Goal: Communication & Community: Answer question/provide support

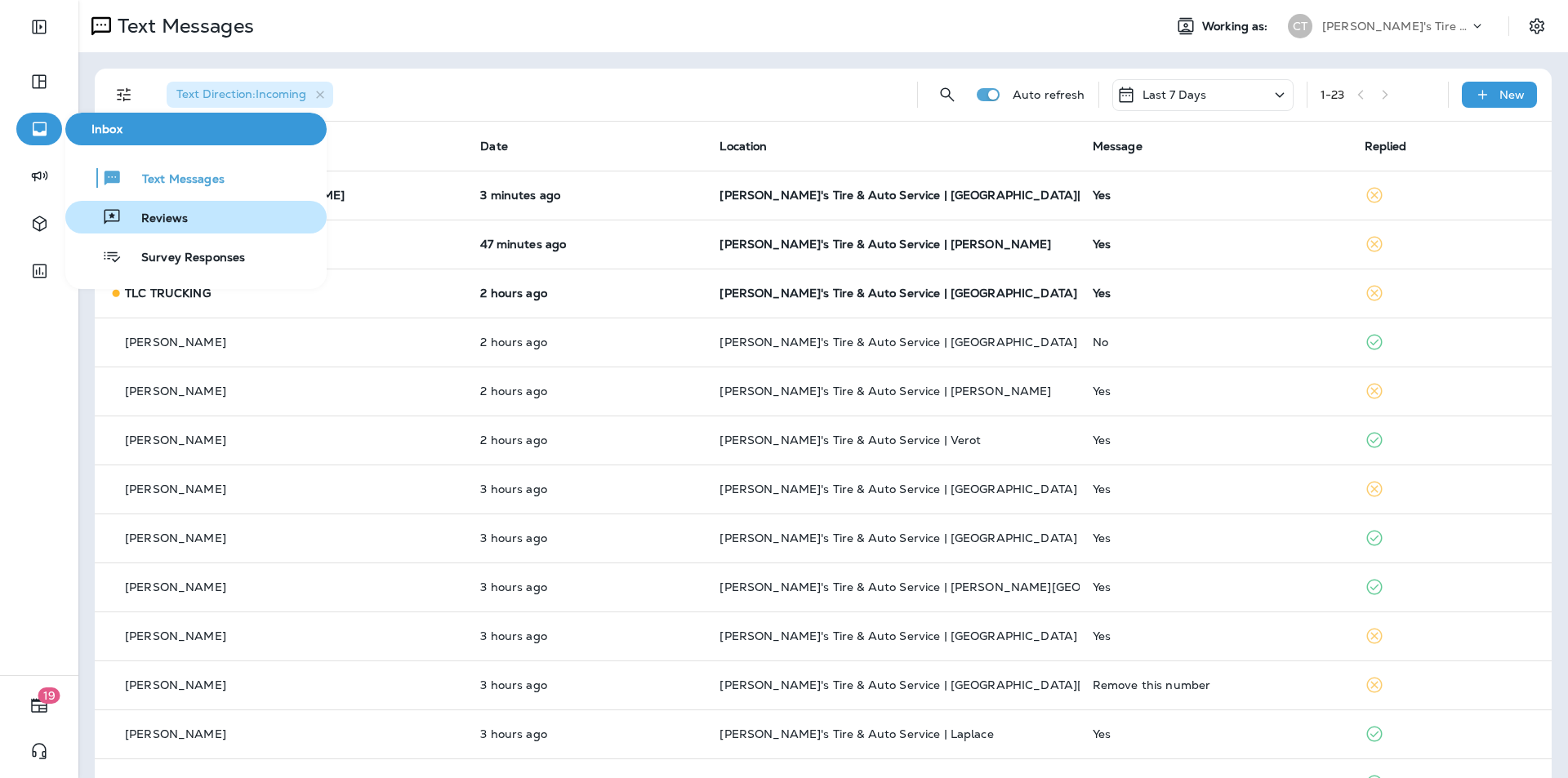
click at [148, 214] on span "Reviews" at bounding box center [155, 219] width 66 height 16
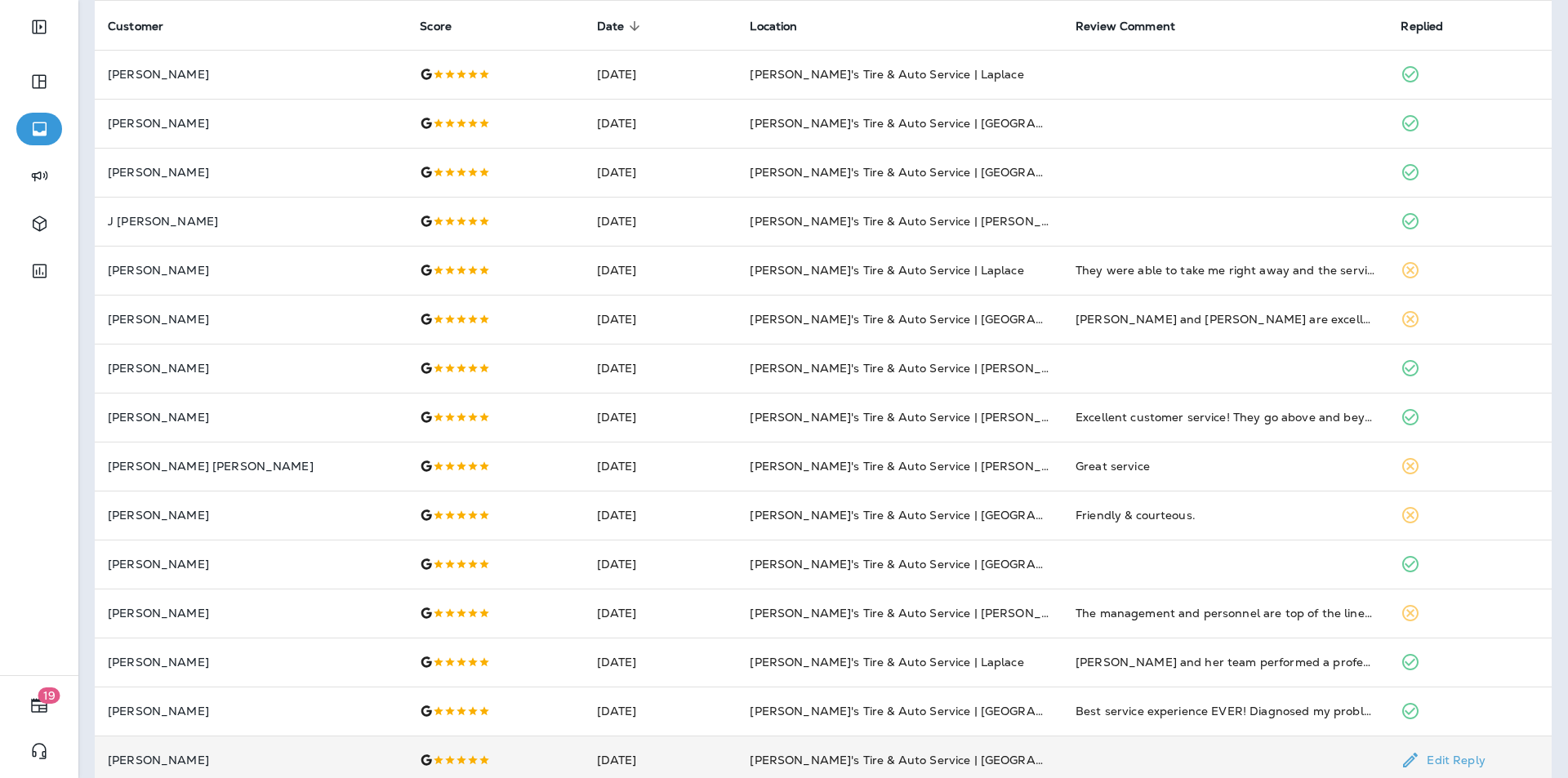
scroll to position [390, 0]
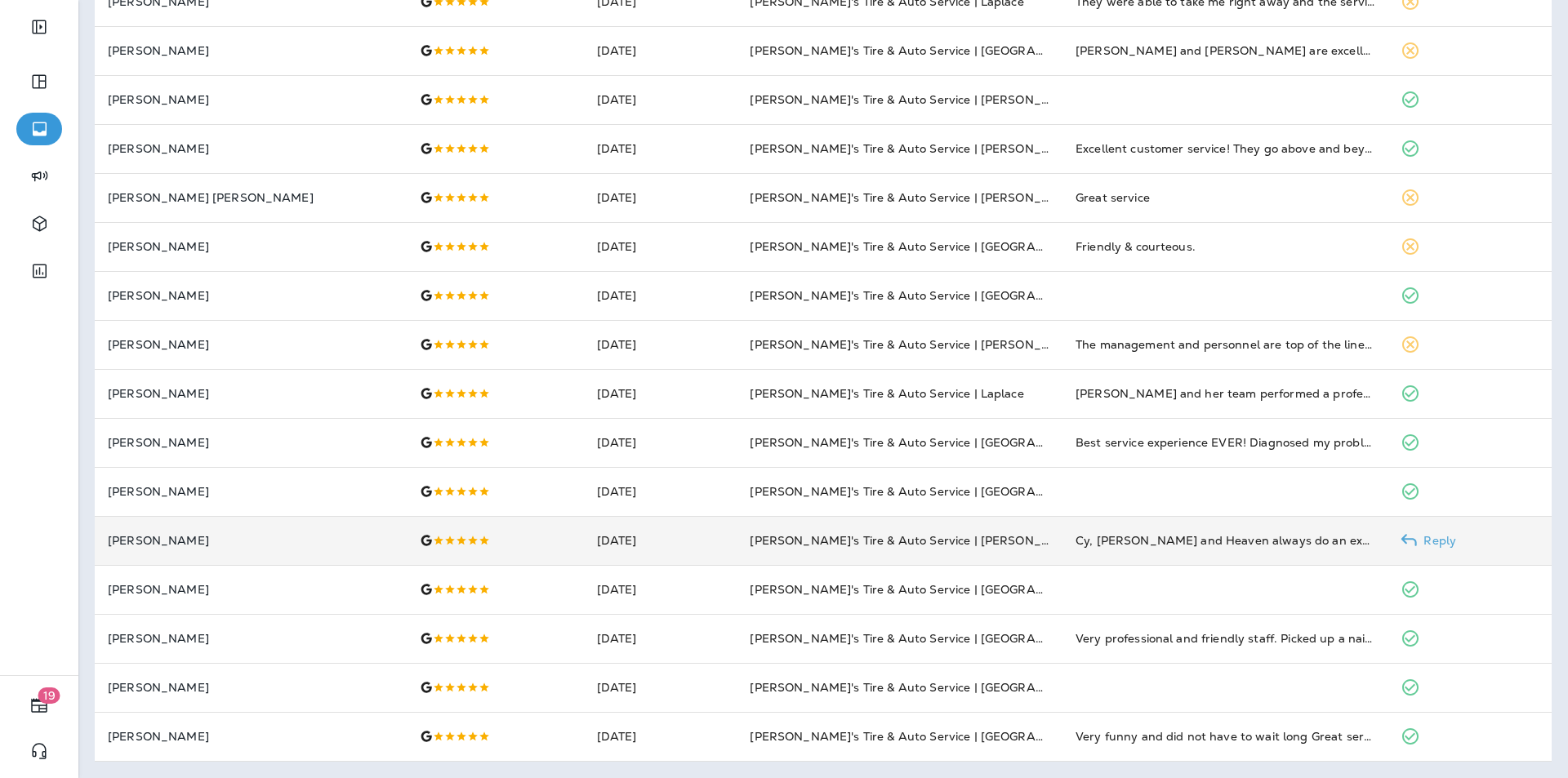
click at [1423, 537] on p "Reply" at bounding box center [1436, 540] width 39 height 13
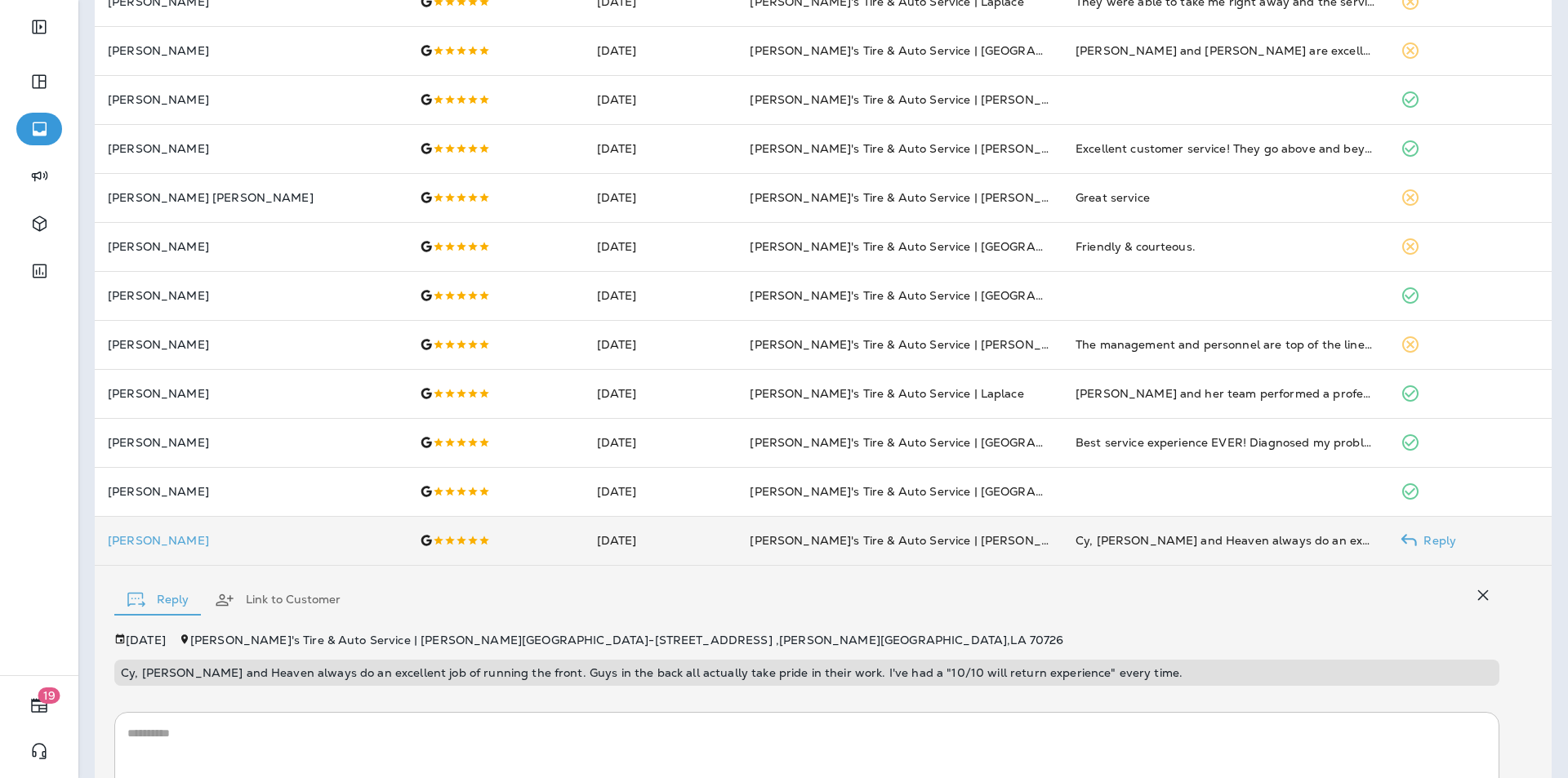
scroll to position [554, 0]
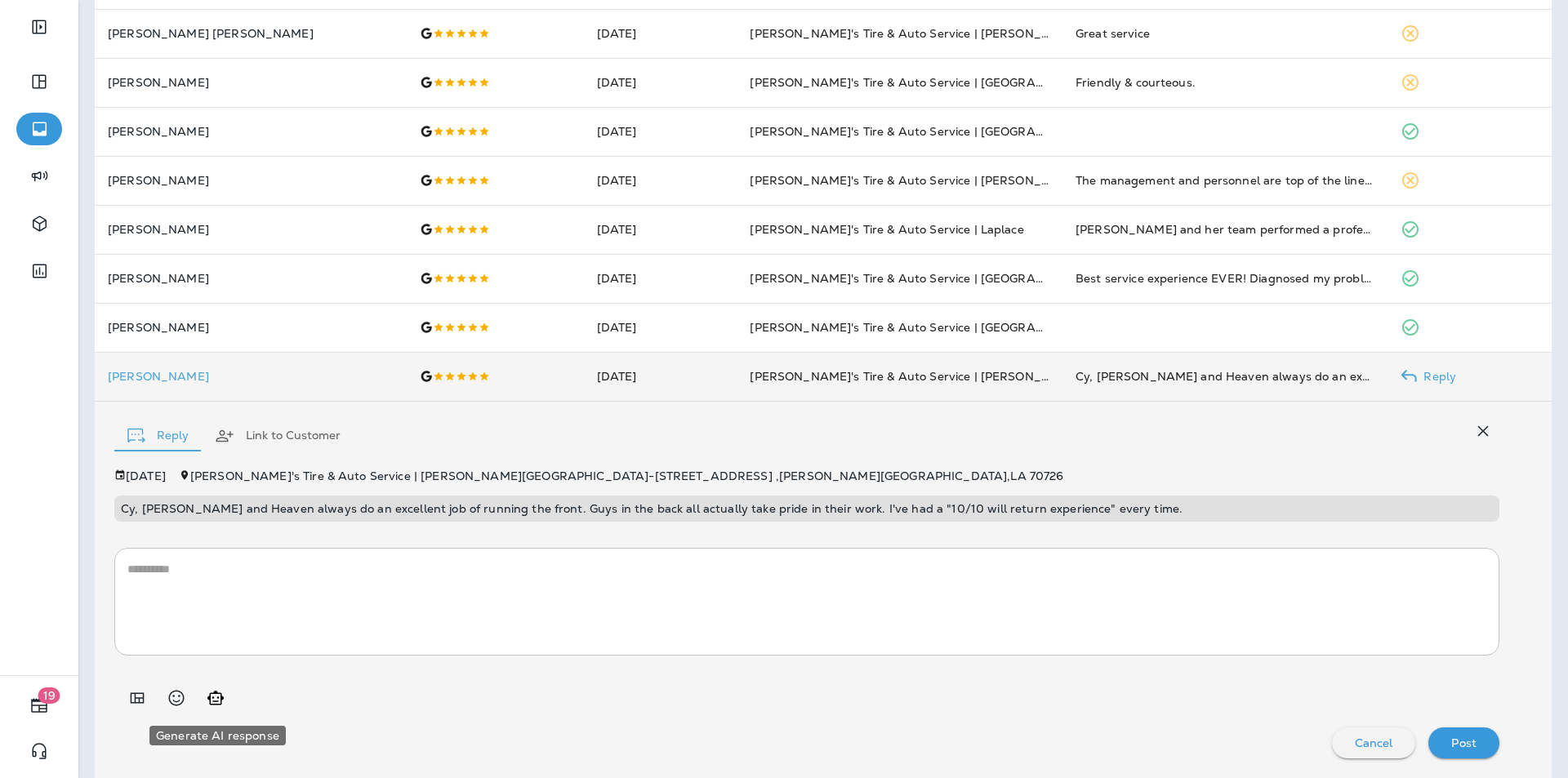
click at [211, 698] on icon "Generate AI response" at bounding box center [216, 699] width 20 height 20
type textarea "**********"
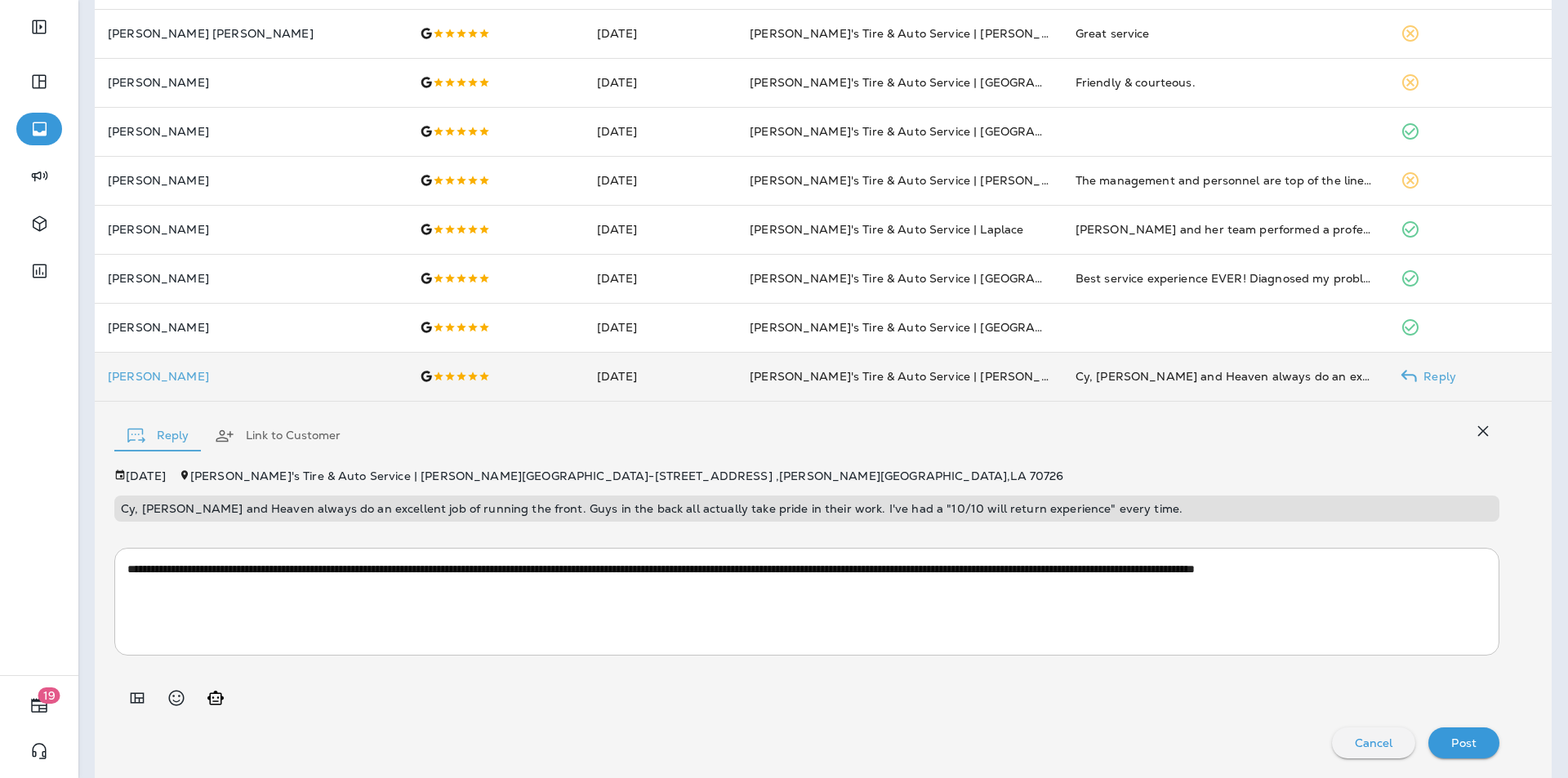
click at [1457, 742] on p "Post" at bounding box center [1464, 743] width 26 height 13
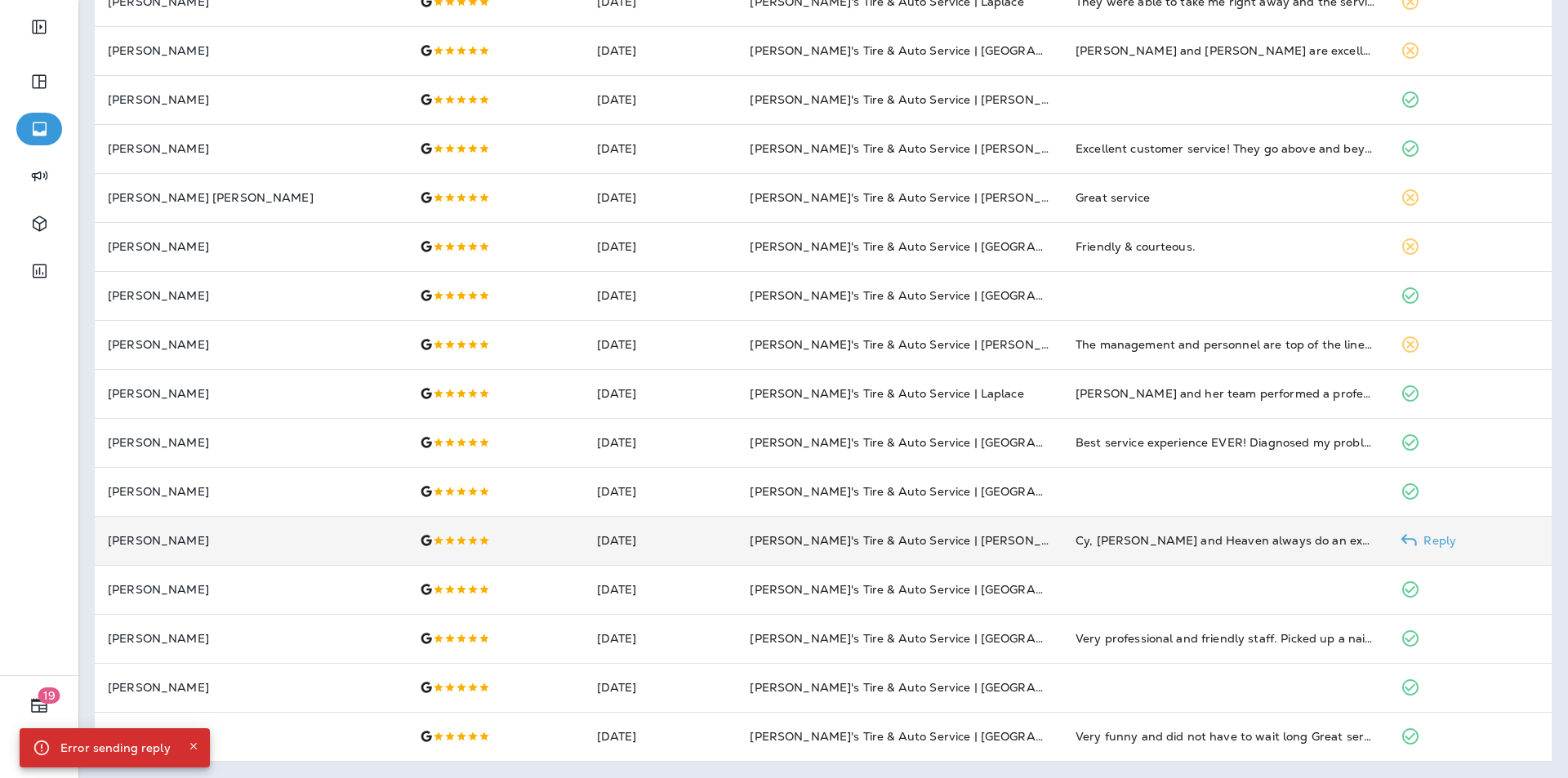
scroll to position [390, 0]
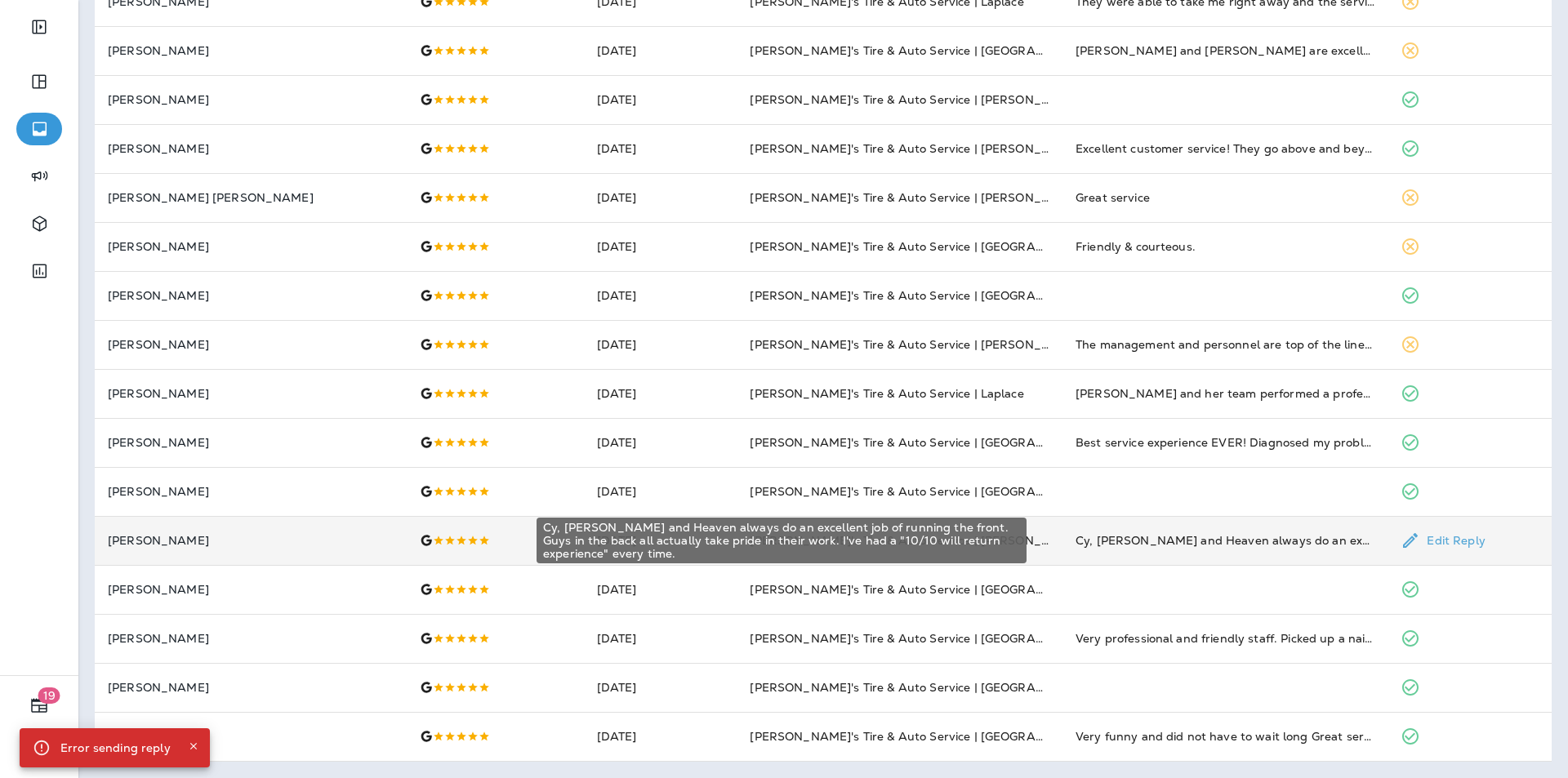
click at [1123, 540] on div "Cy, [PERSON_NAME] and Heaven always do an excellent job of running the front. G…" at bounding box center [1225, 540] width 300 height 17
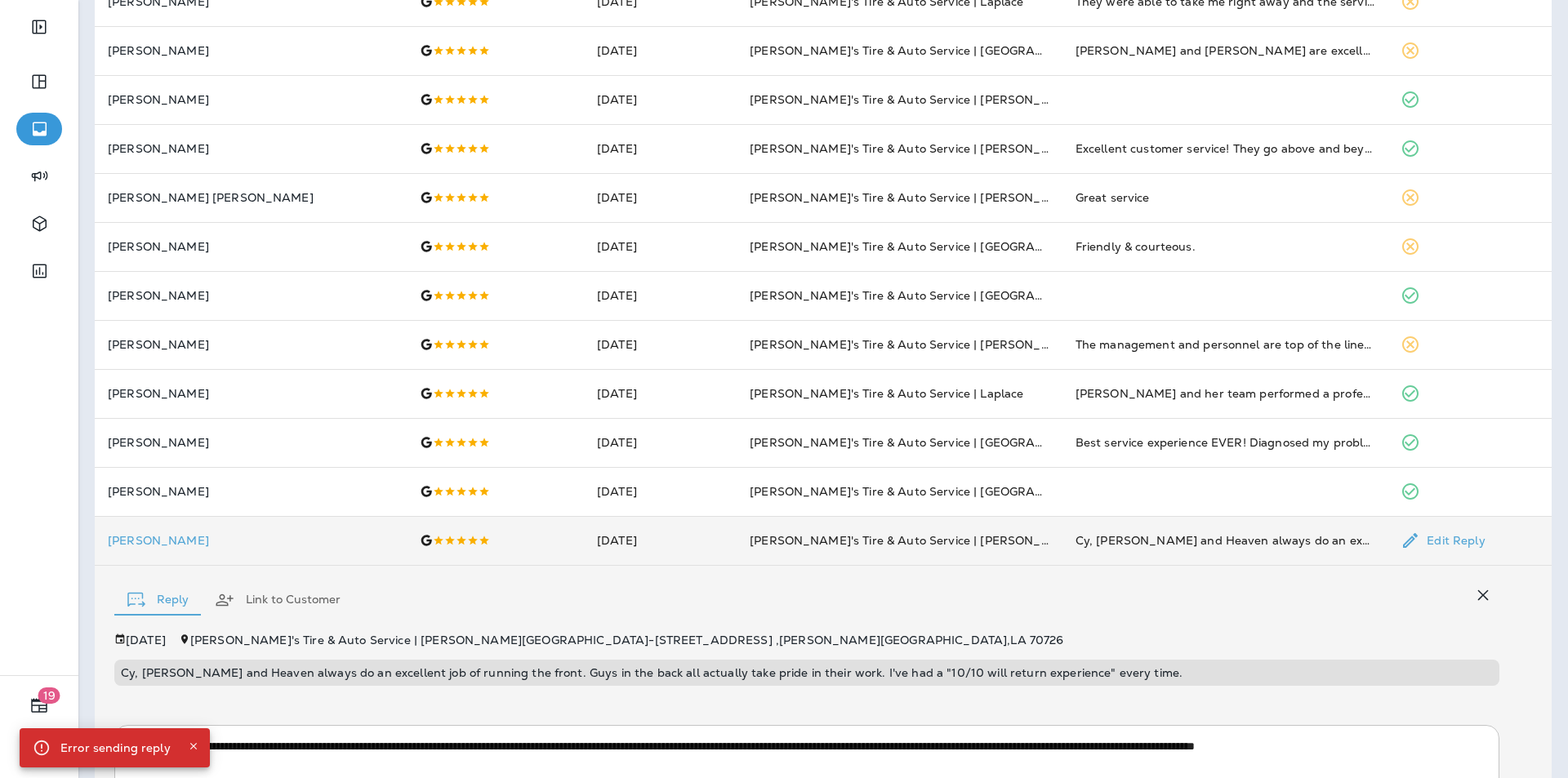
scroll to position [567, 0]
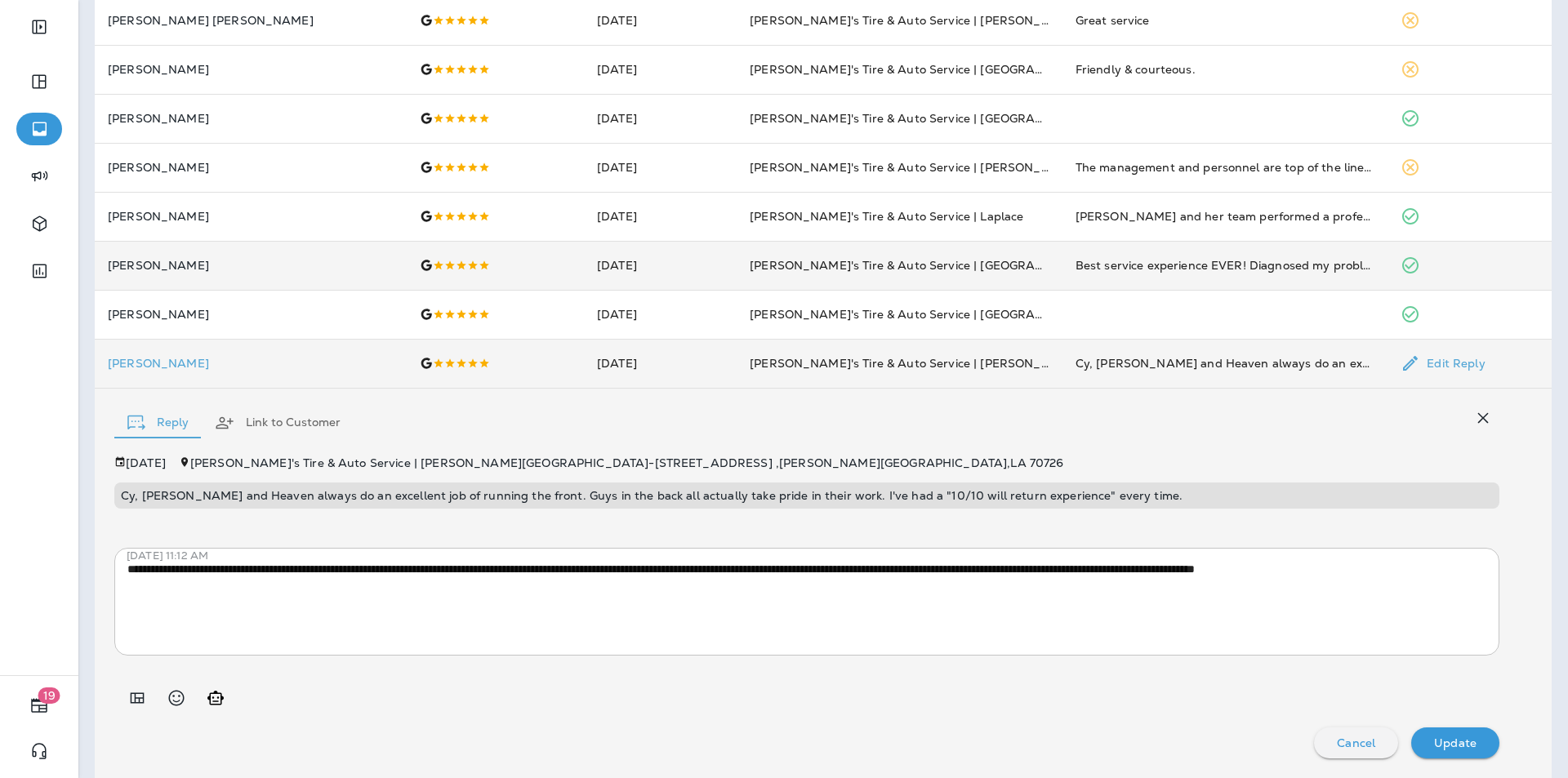
drag, startPoint x: 1467, startPoint y: 413, endPoint x: 1445, endPoint y: 419, distance: 22.8
click at [1478, 413] on icon "button" at bounding box center [1483, 418] width 11 height 11
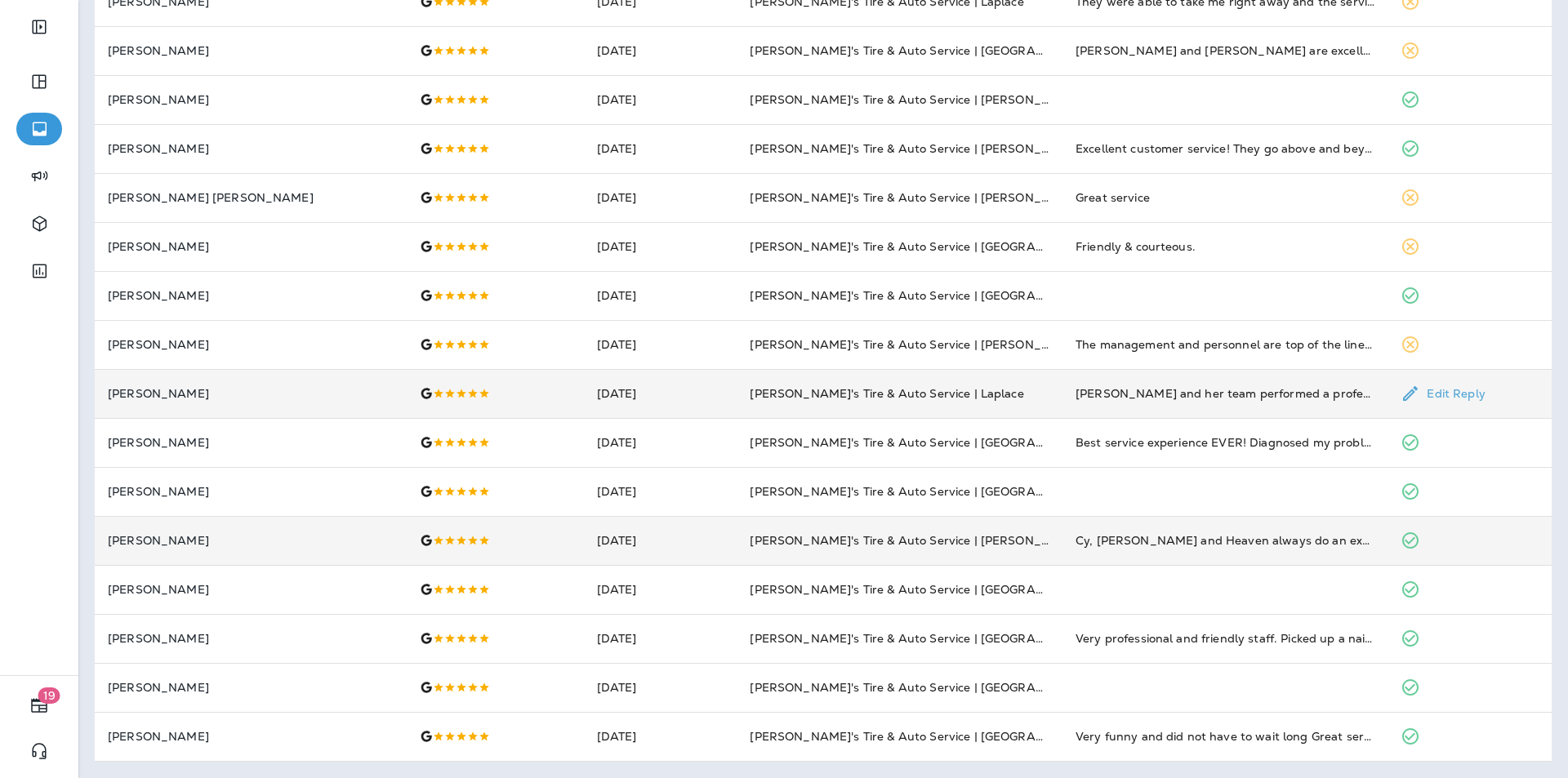
scroll to position [390, 0]
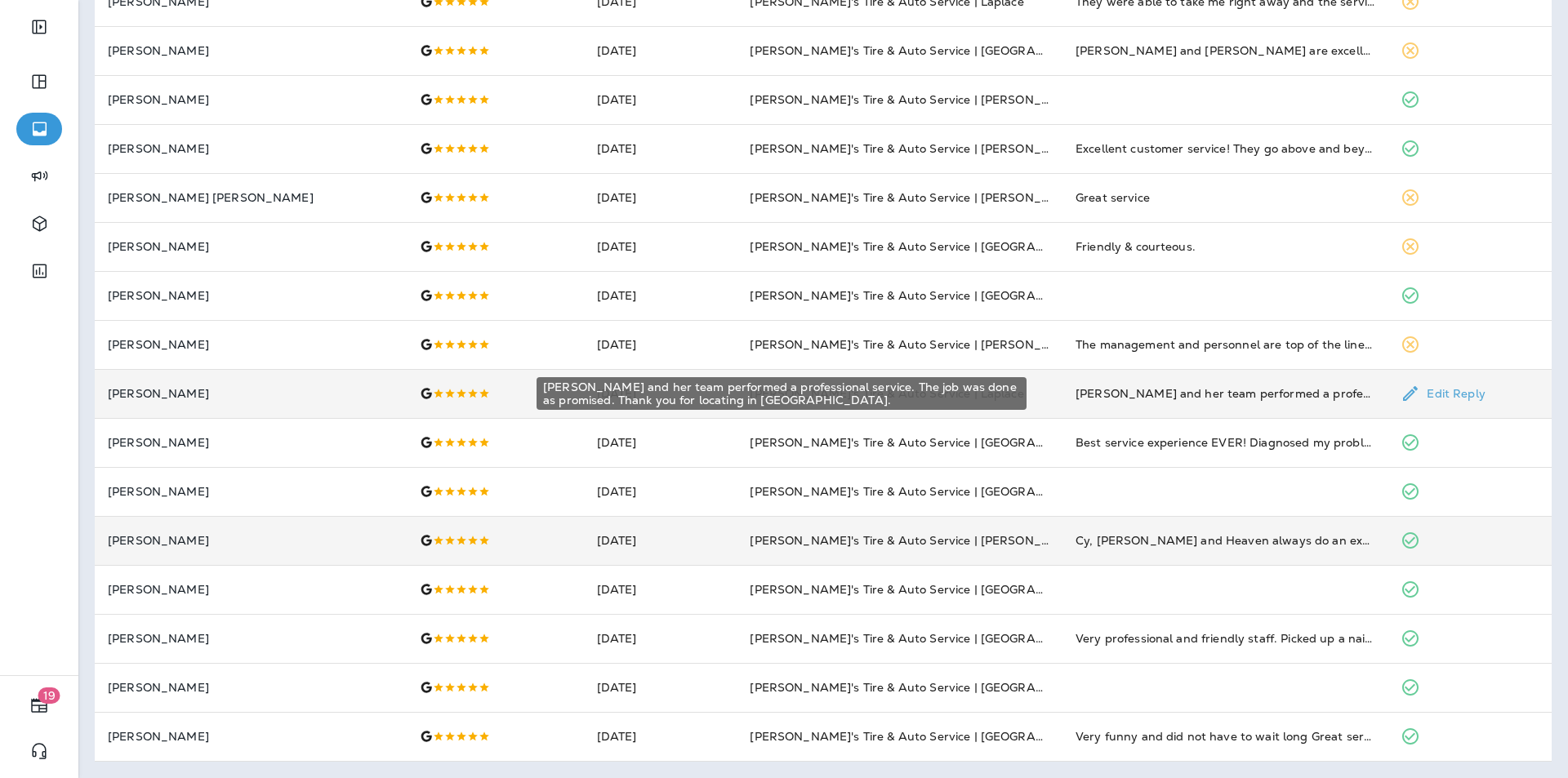
click at [1277, 390] on div "[PERSON_NAME] and her team performed a professional service. The job was done a…" at bounding box center [1225, 394] width 300 height 17
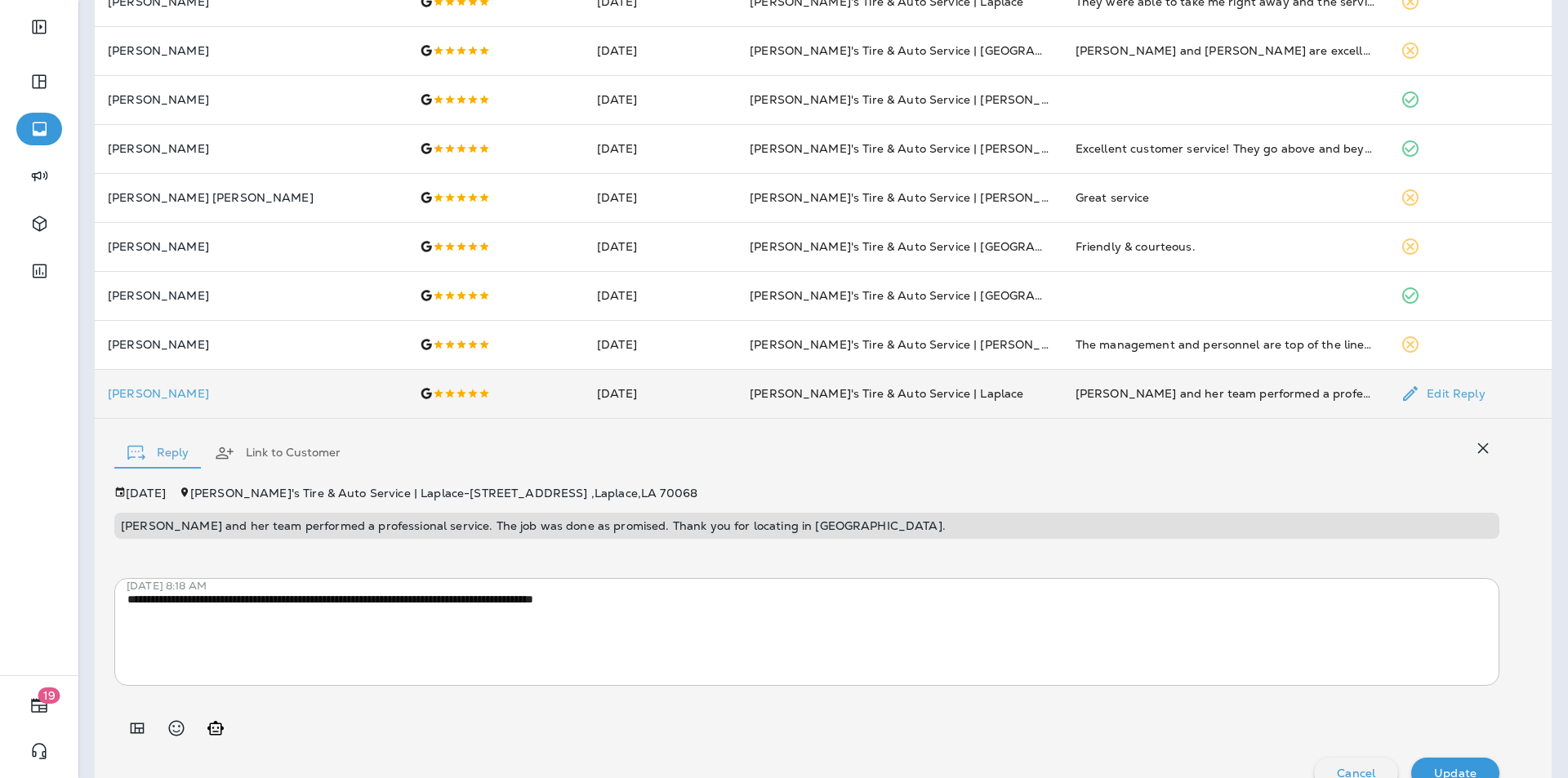
scroll to position [420, 0]
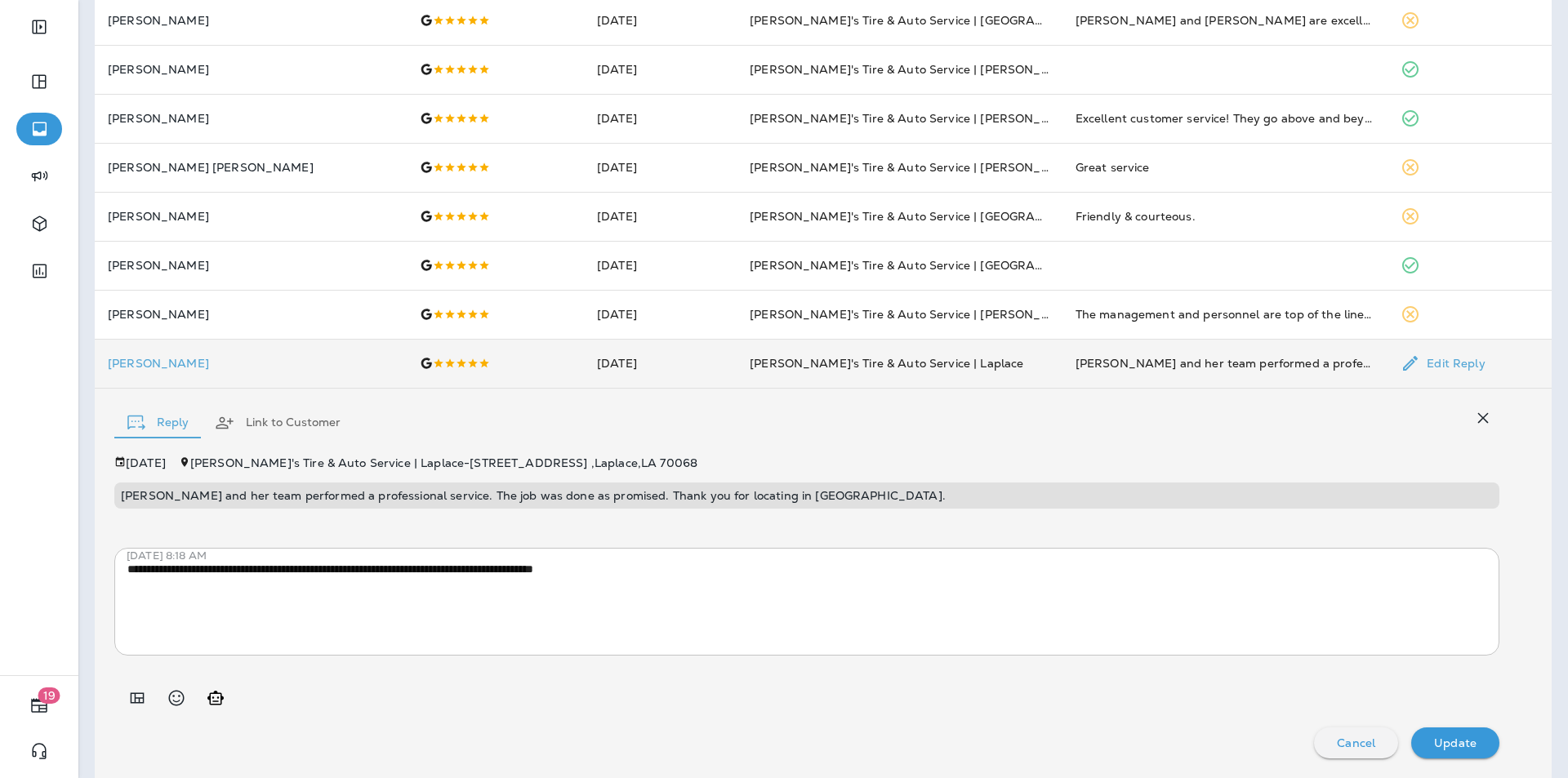
click at [1473, 418] on icon "button" at bounding box center [1483, 418] width 20 height 20
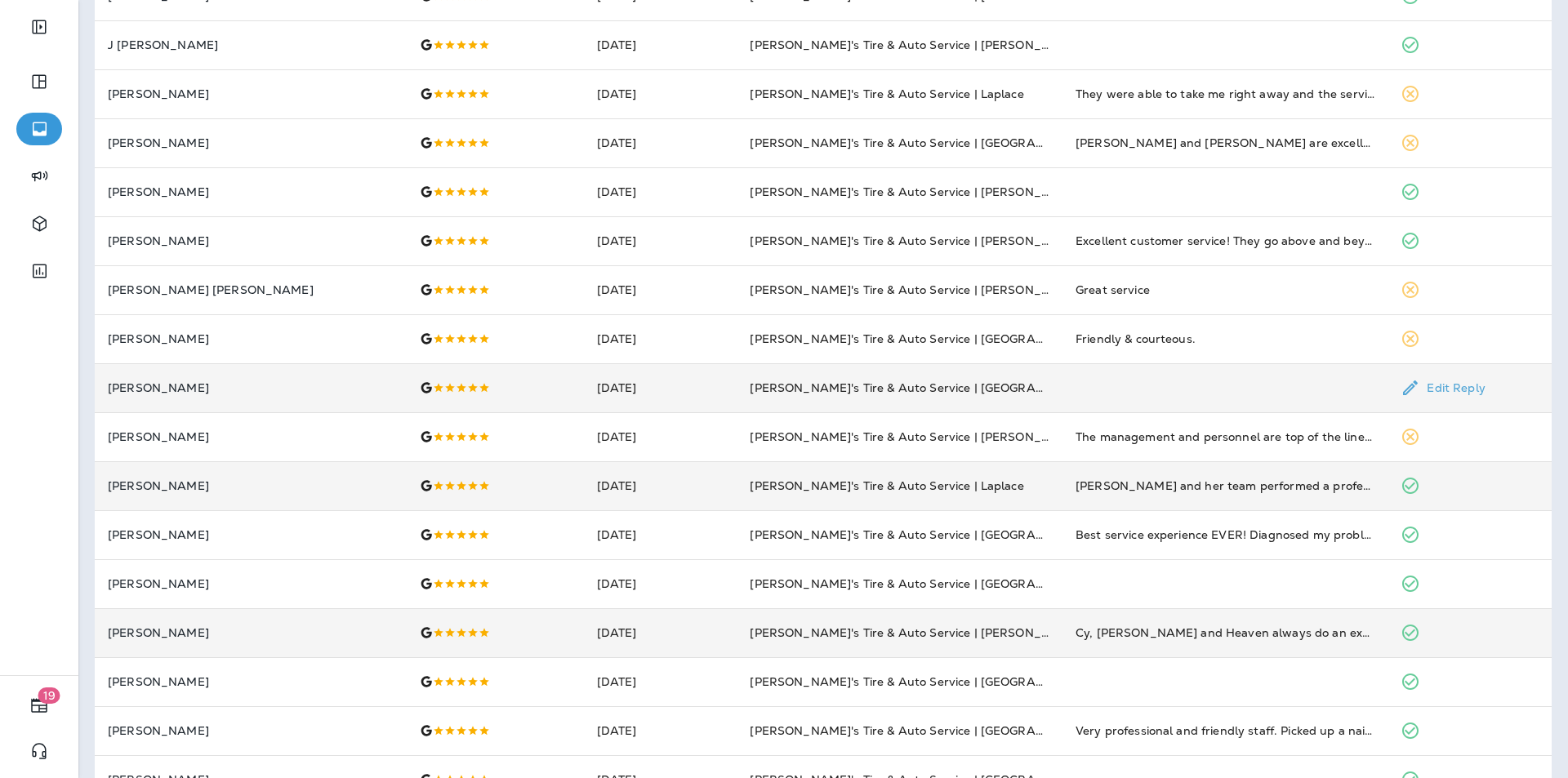
scroll to position [308, 0]
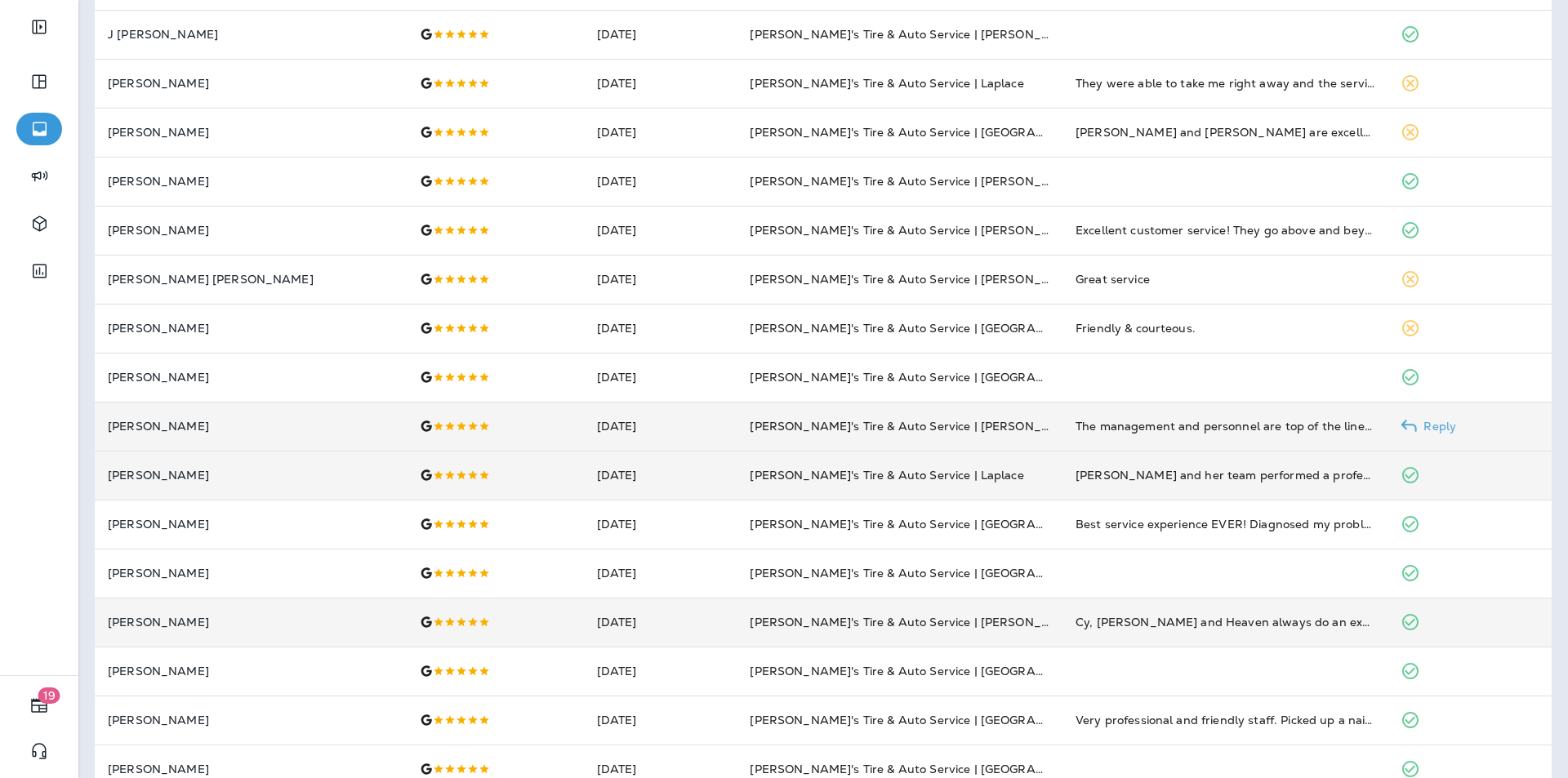
click at [1423, 425] on p "Reply" at bounding box center [1436, 426] width 39 height 13
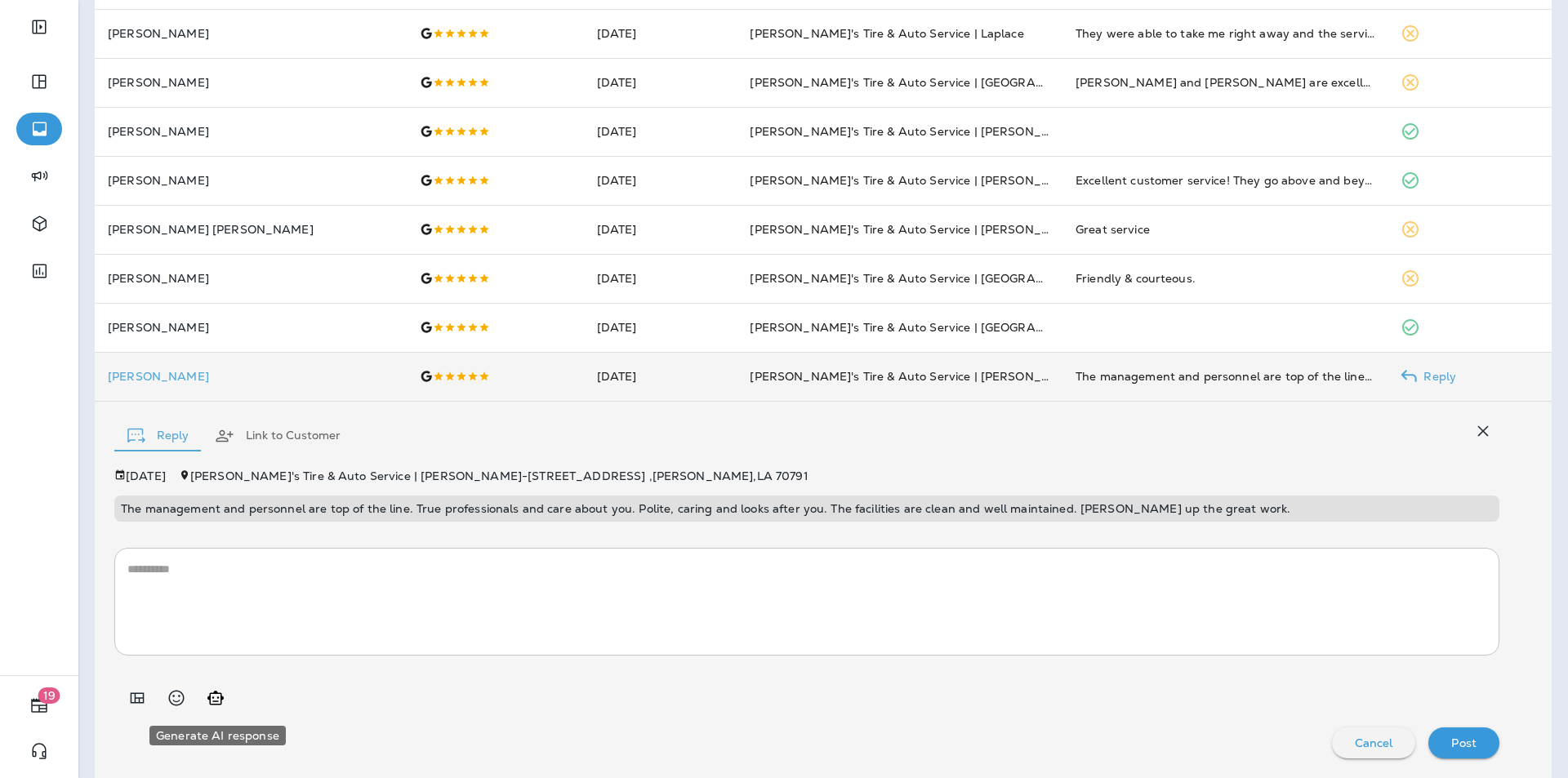
click at [216, 700] on icon "Generate AI response" at bounding box center [216, 697] width 17 height 14
type textarea "**********"
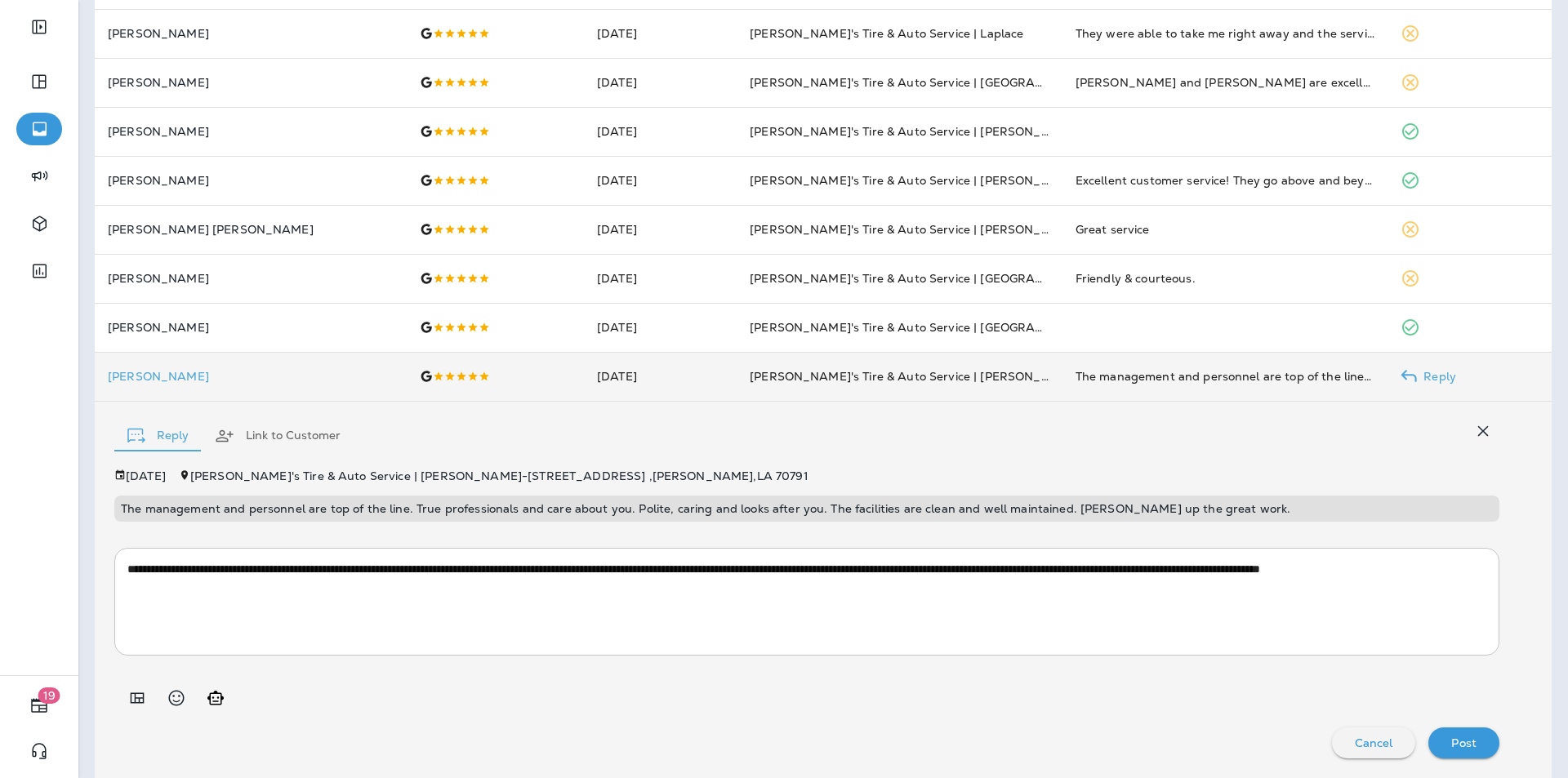
click at [1451, 746] on p "Post" at bounding box center [1464, 743] width 26 height 13
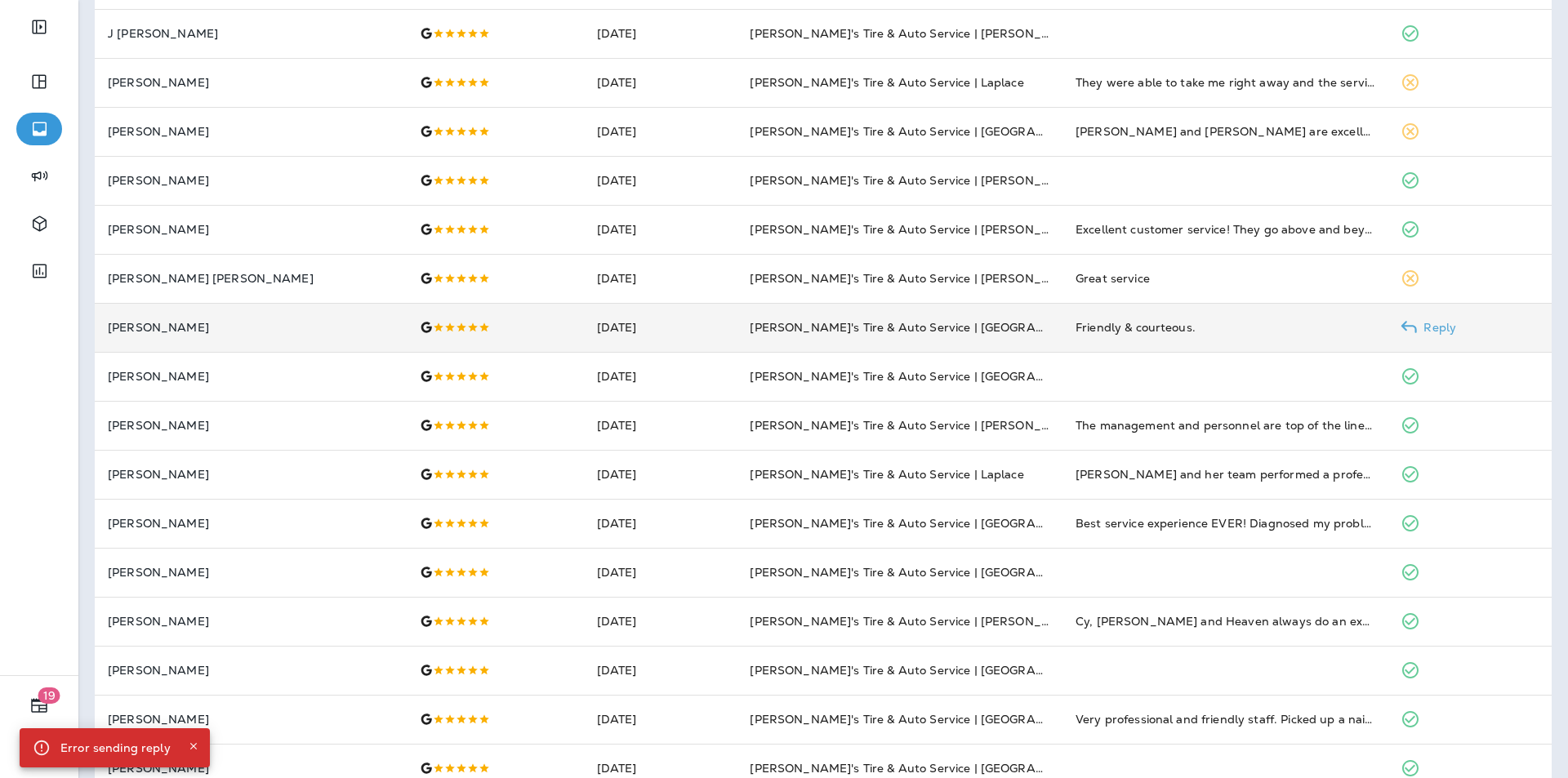
click at [1426, 324] on p "Reply" at bounding box center [1436, 328] width 39 height 13
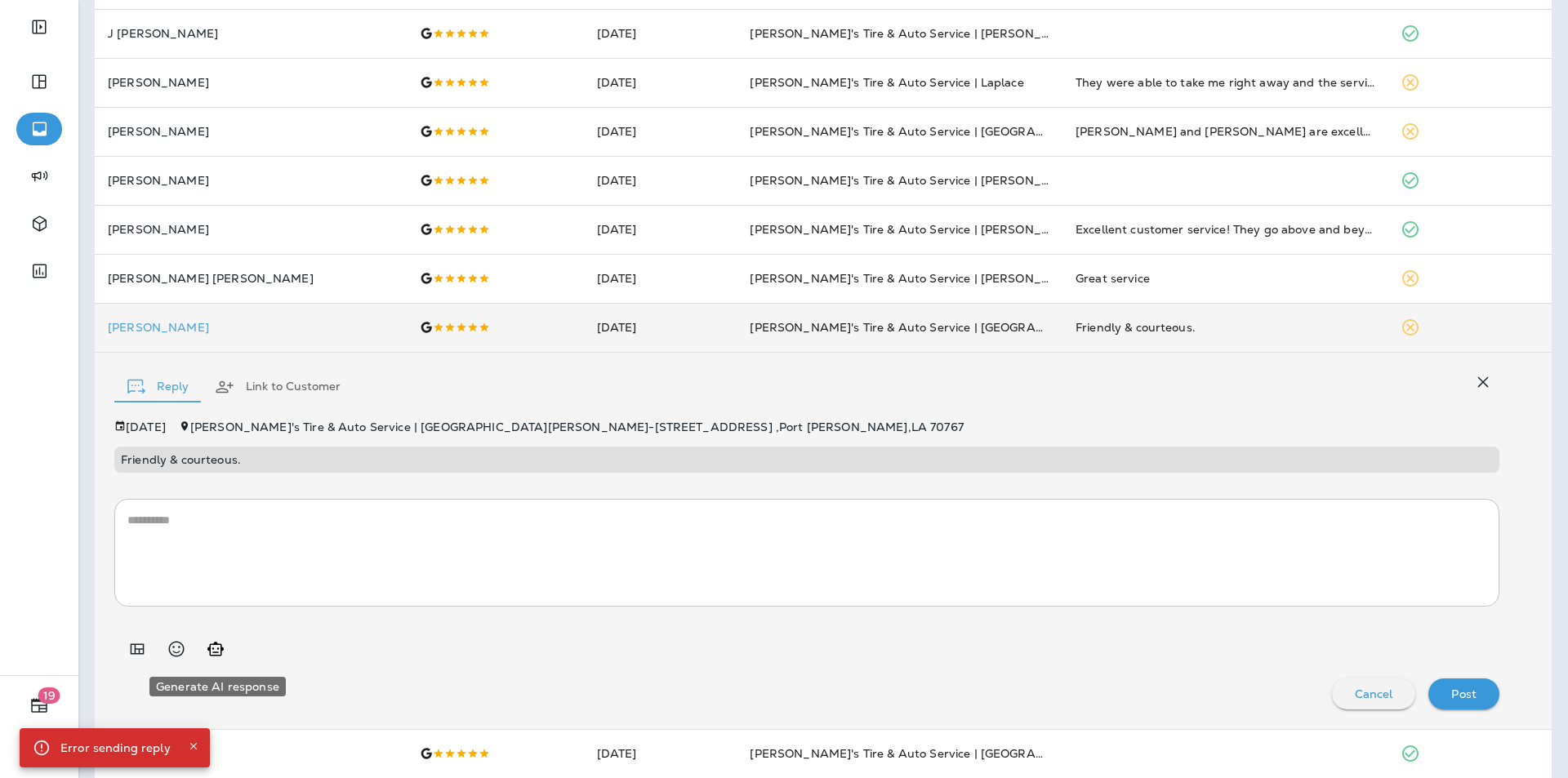
click at [214, 651] on icon "Generate AI response" at bounding box center [216, 648] width 17 height 14
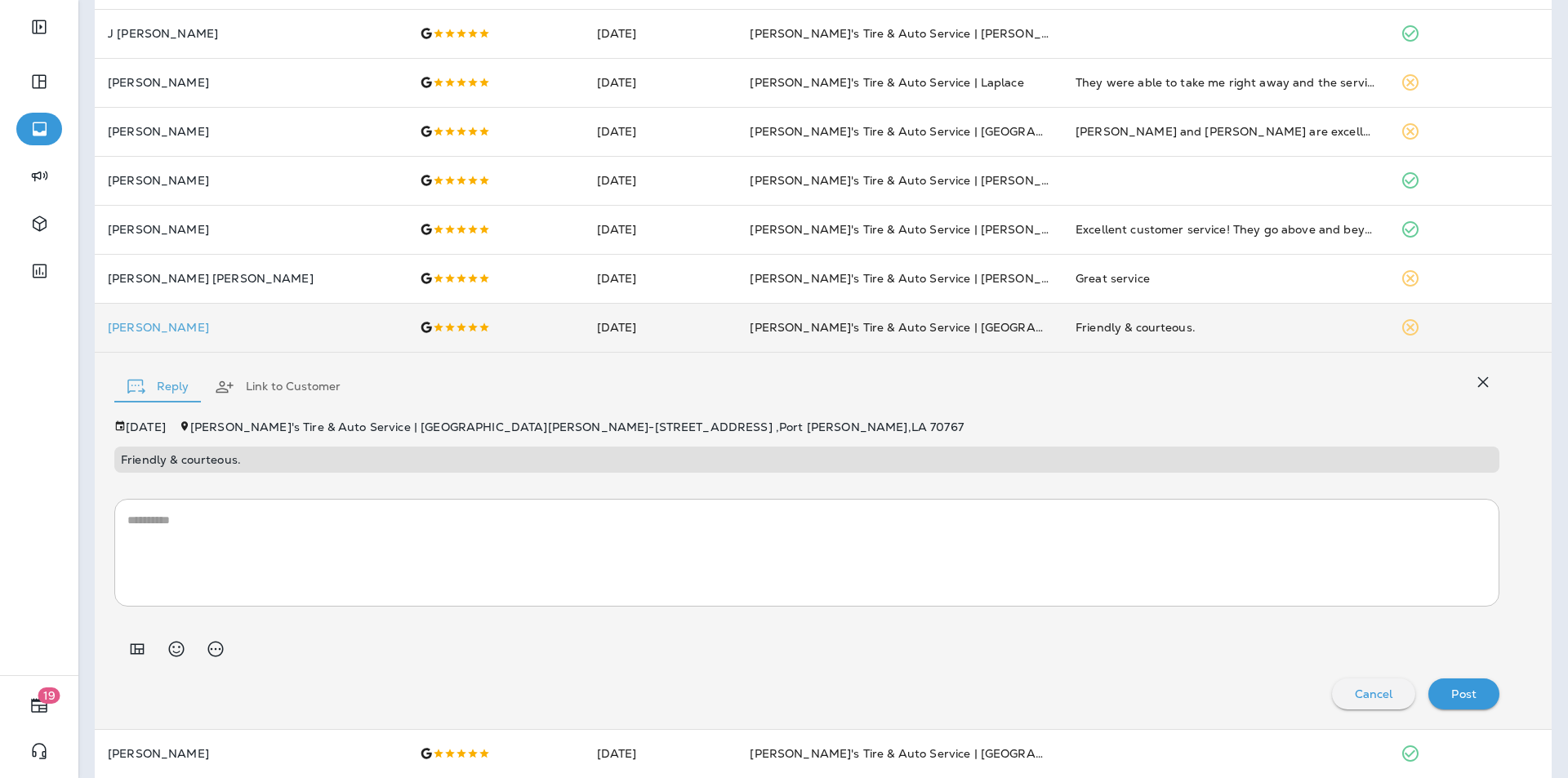
type textarea "**********"
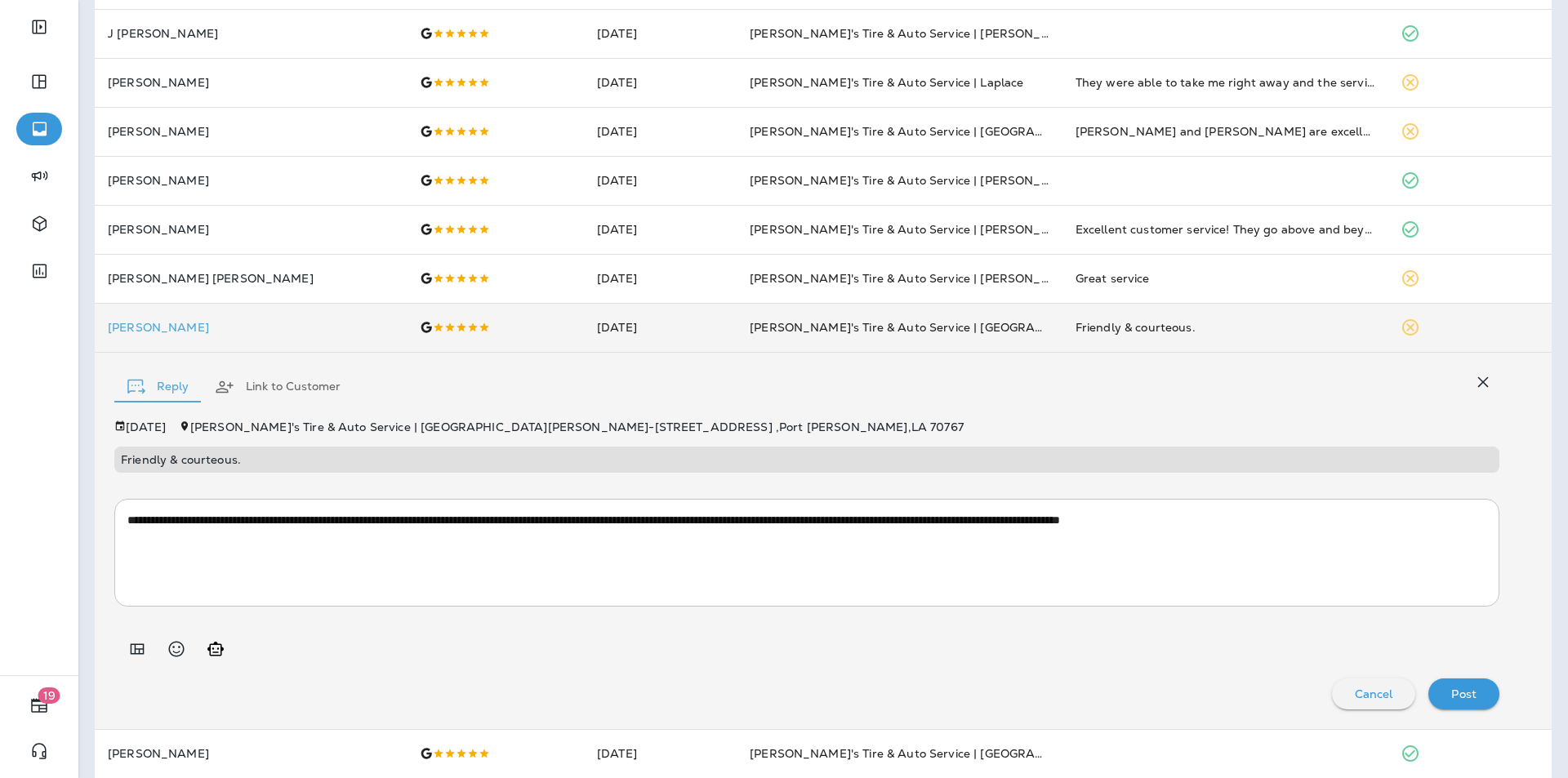
click at [1456, 696] on p "Post" at bounding box center [1464, 694] width 26 height 13
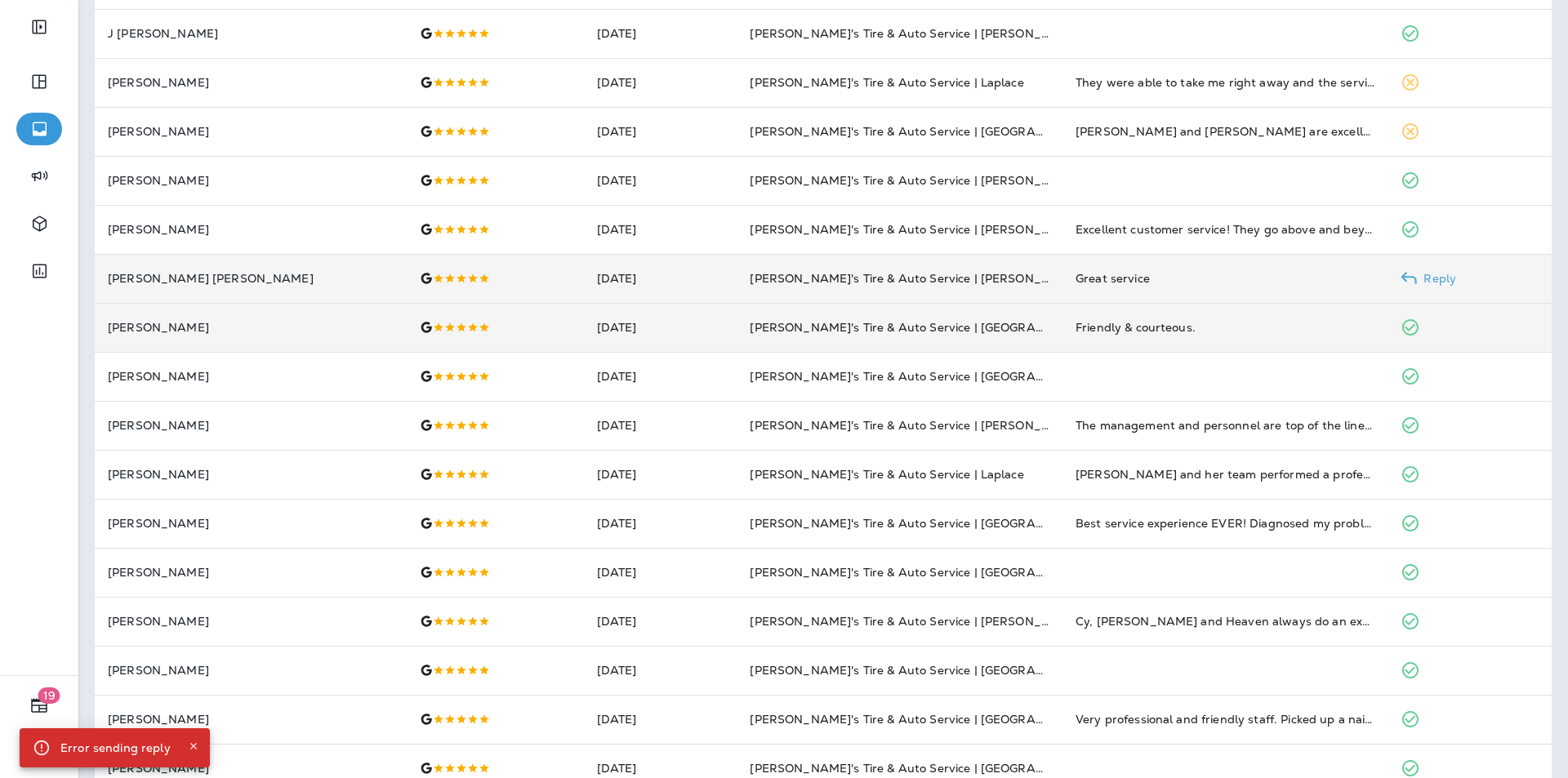
click at [1416, 272] on p "Reply" at bounding box center [1436, 278] width 39 height 13
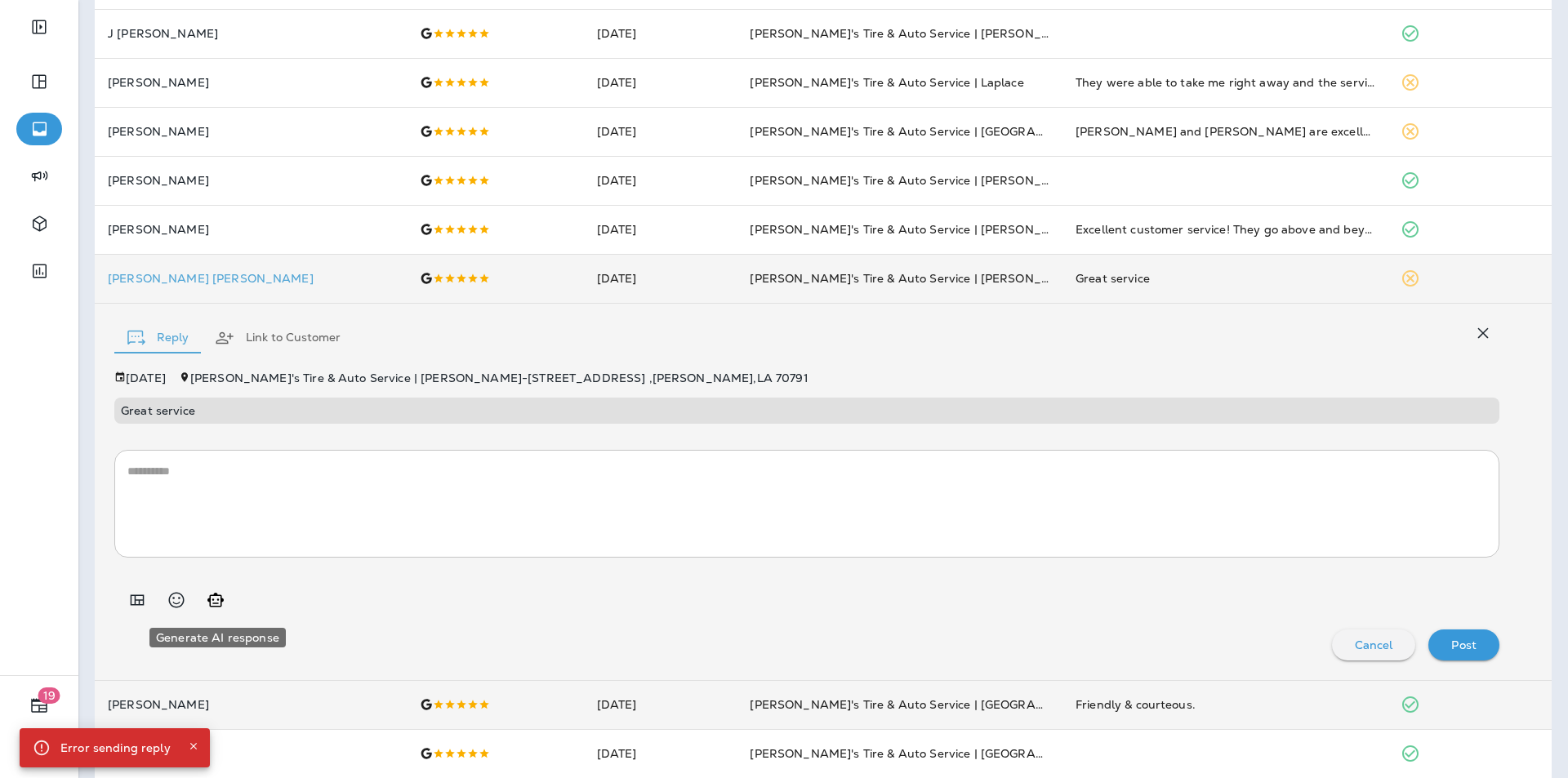
click at [214, 598] on icon "Generate AI response" at bounding box center [216, 600] width 20 height 20
type textarea "**********"
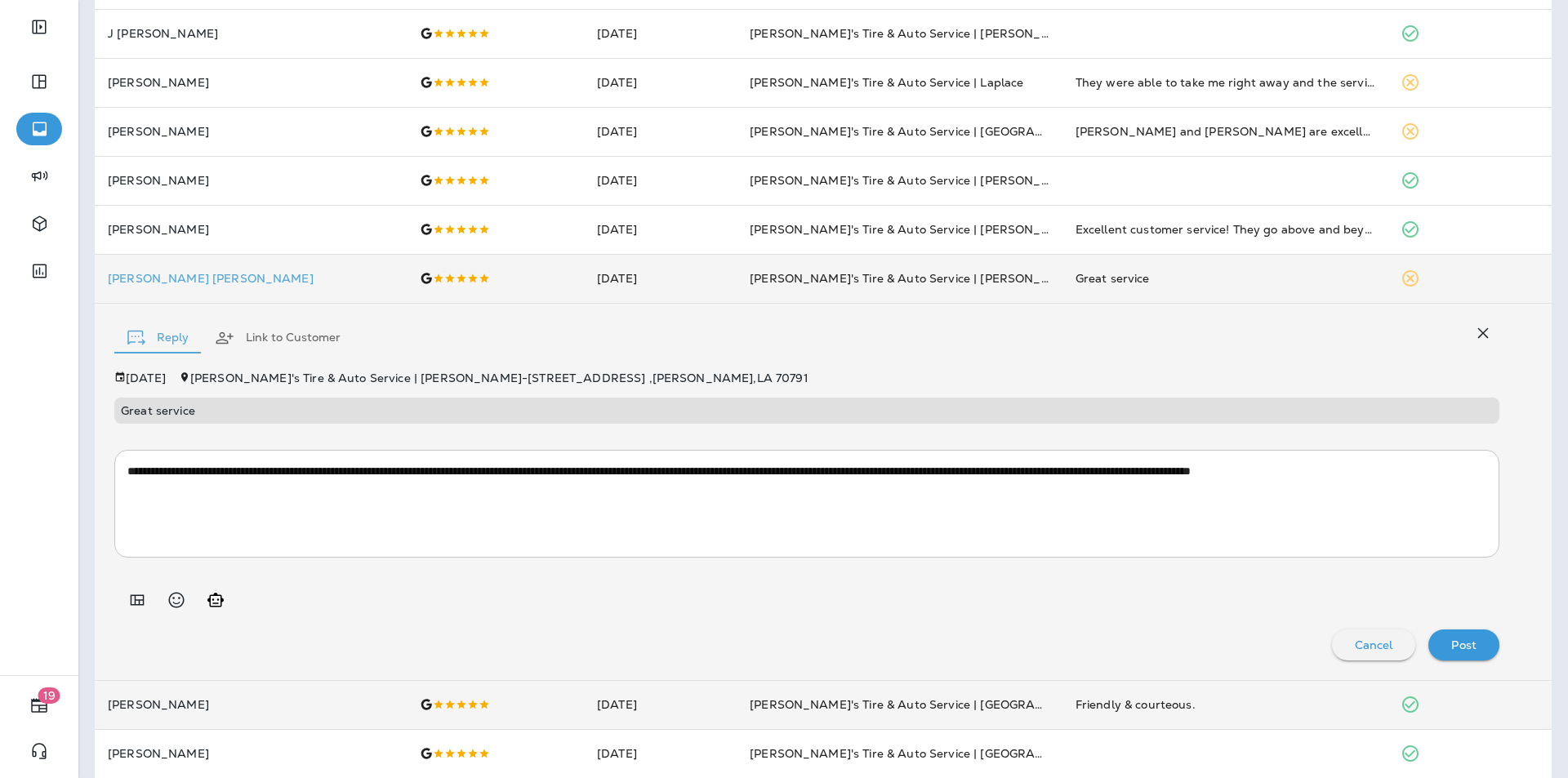
click at [1456, 641] on p "Post" at bounding box center [1464, 645] width 26 height 13
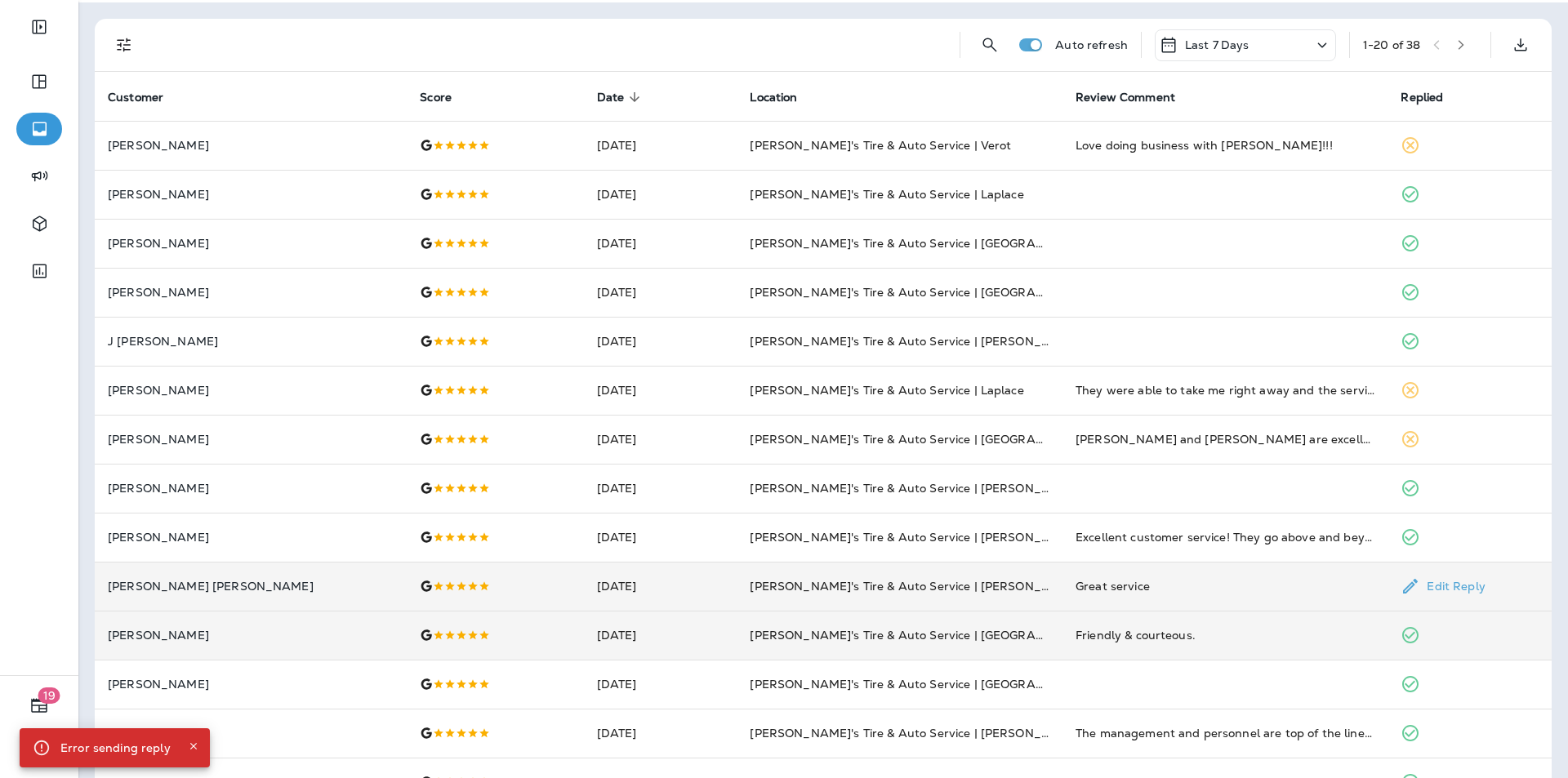
scroll to position [31, 0]
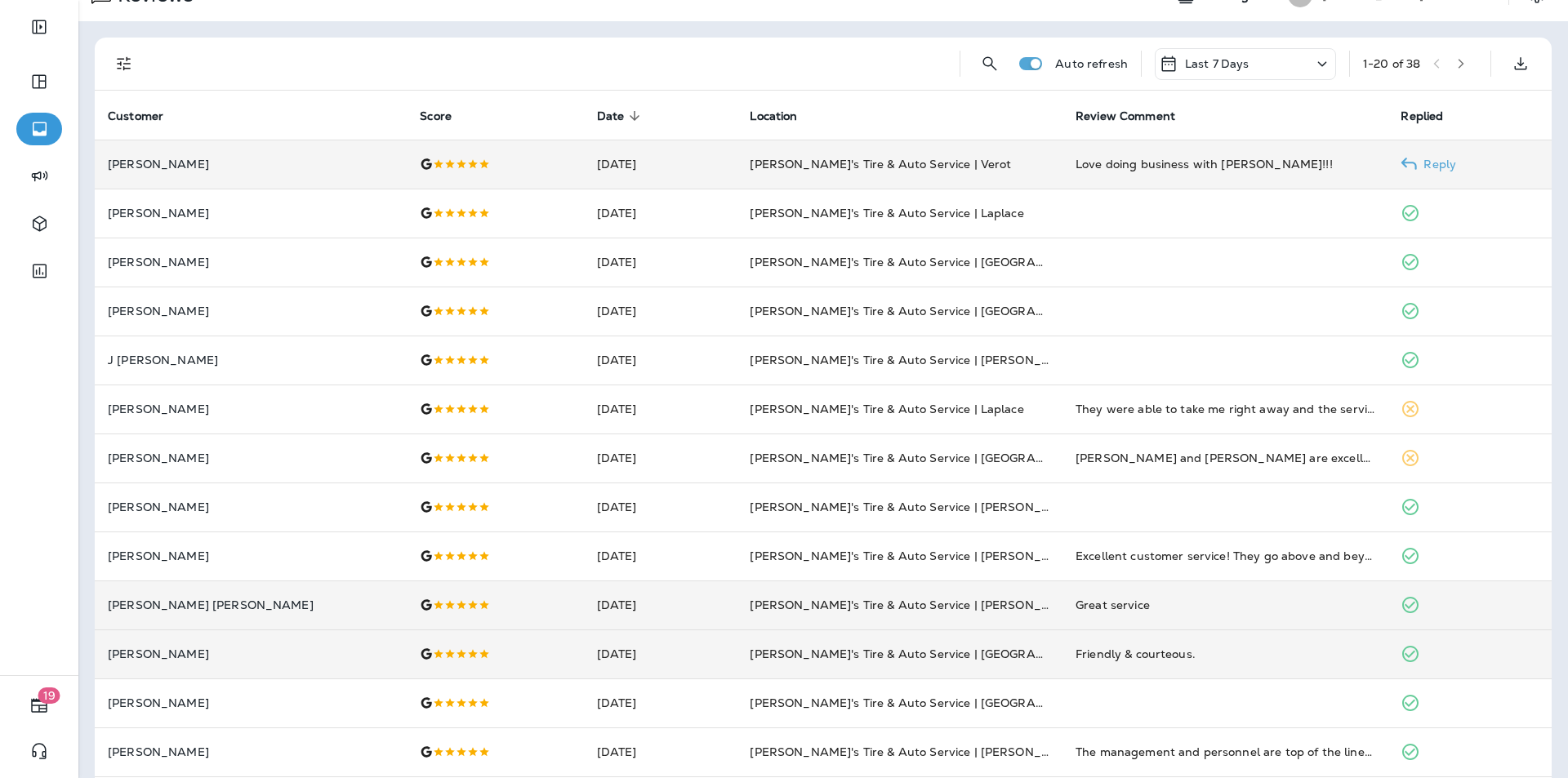
click at [1416, 162] on p "Reply" at bounding box center [1436, 164] width 39 height 13
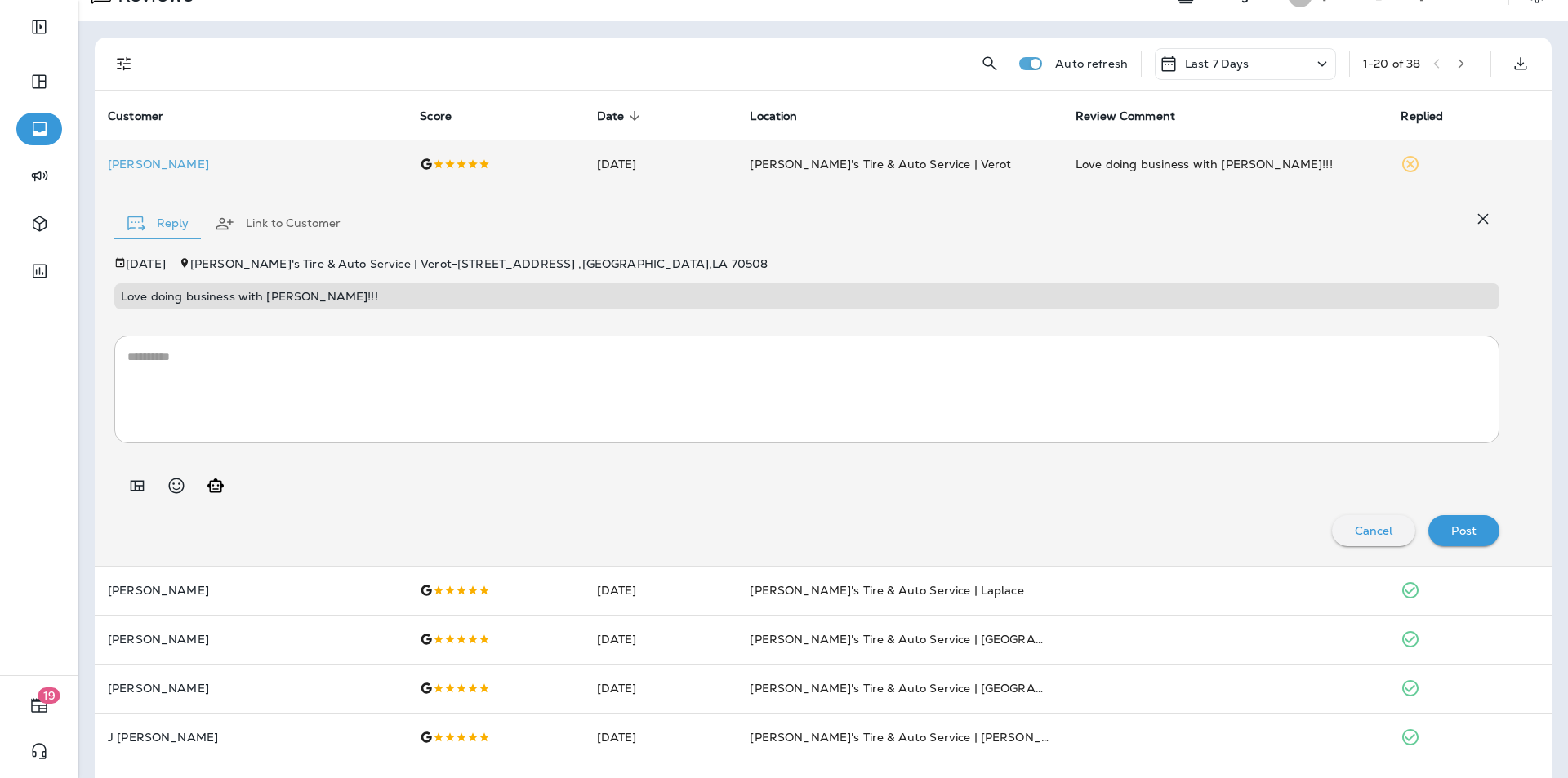
click at [213, 483] on icon "Generate AI response" at bounding box center [216, 486] width 20 height 20
type textarea "**********"
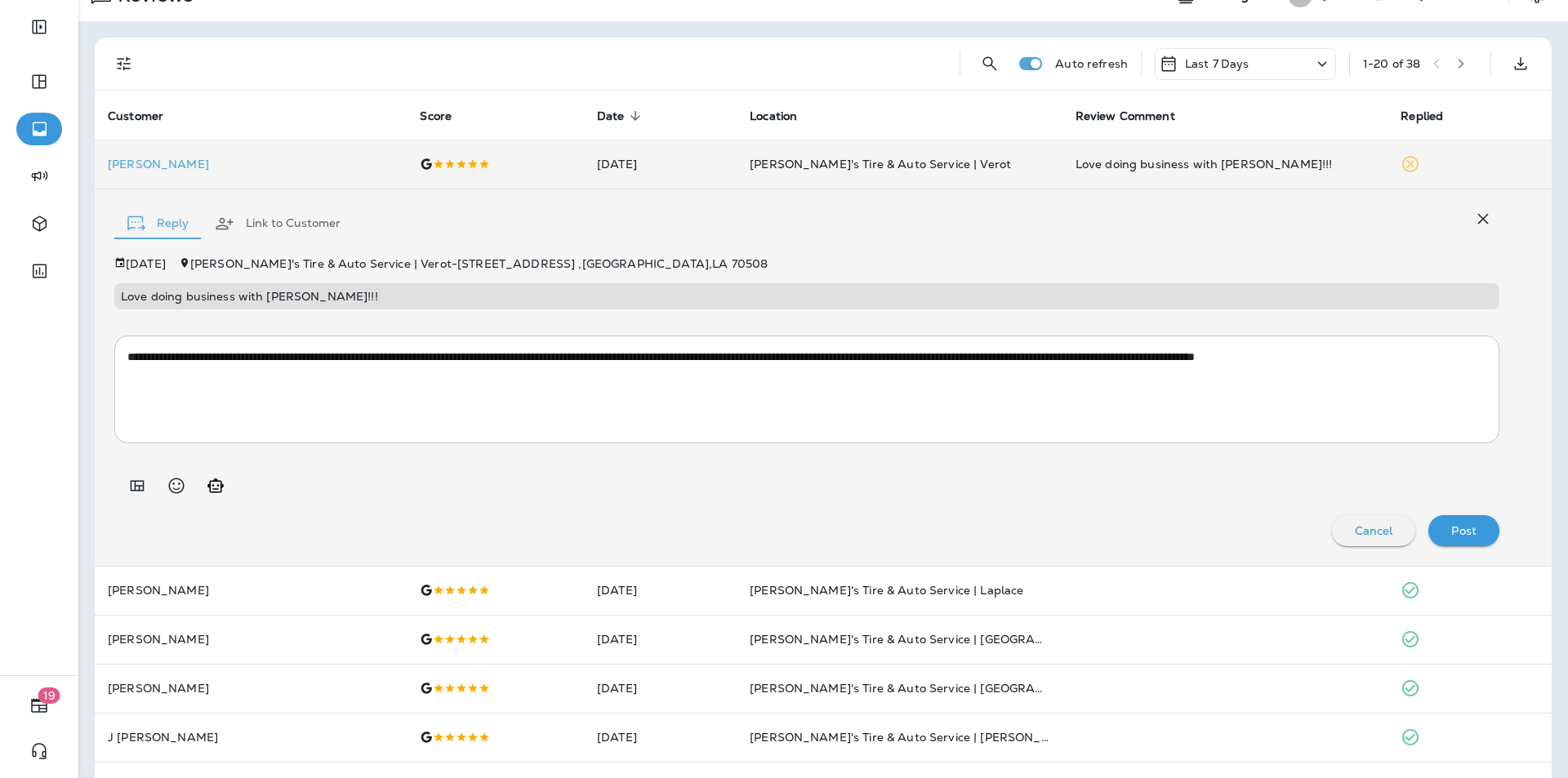
click at [1460, 527] on p "Post" at bounding box center [1464, 531] width 26 height 13
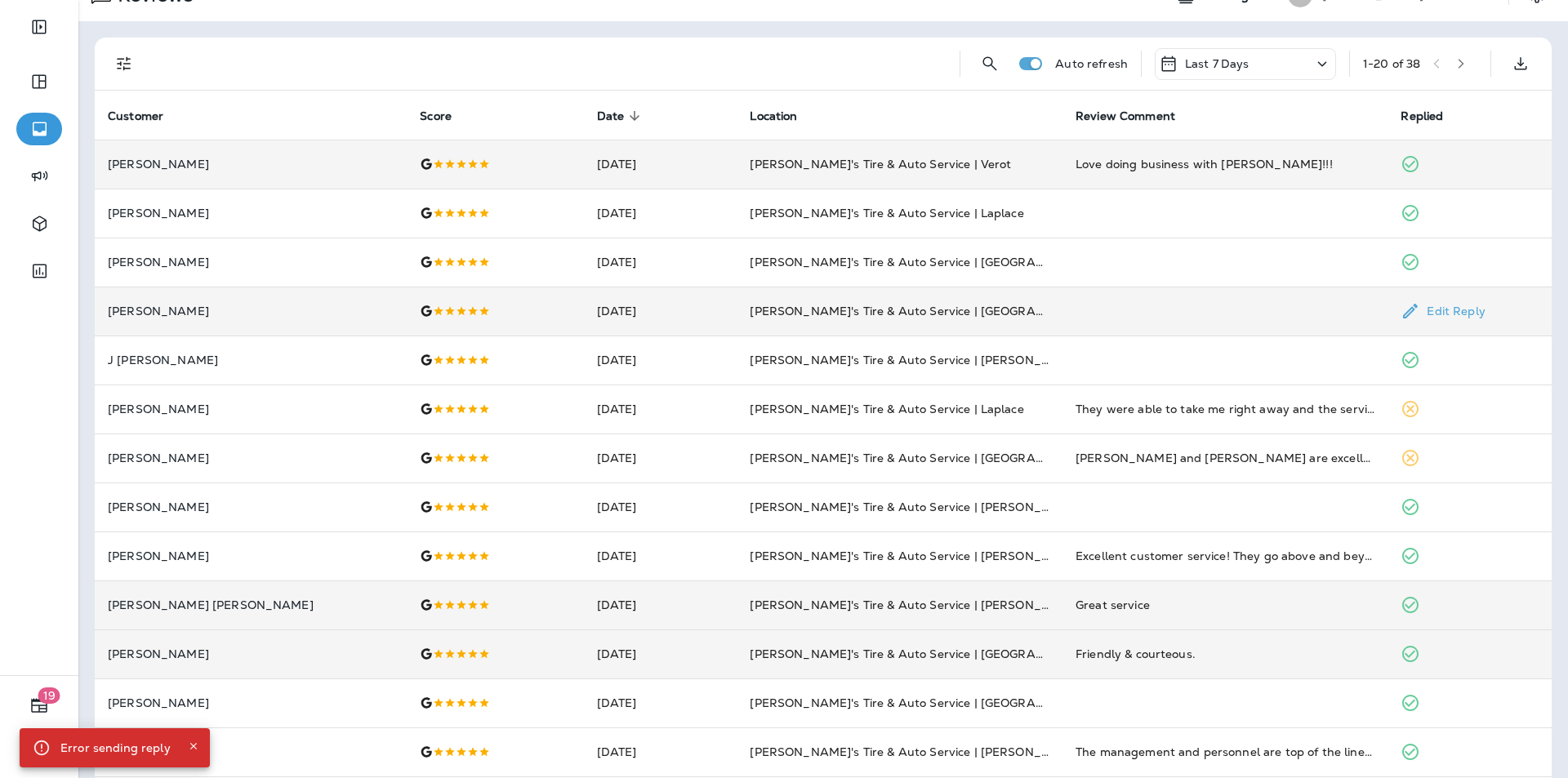
click at [1258, 297] on td at bounding box center [1225, 310] width 326 height 49
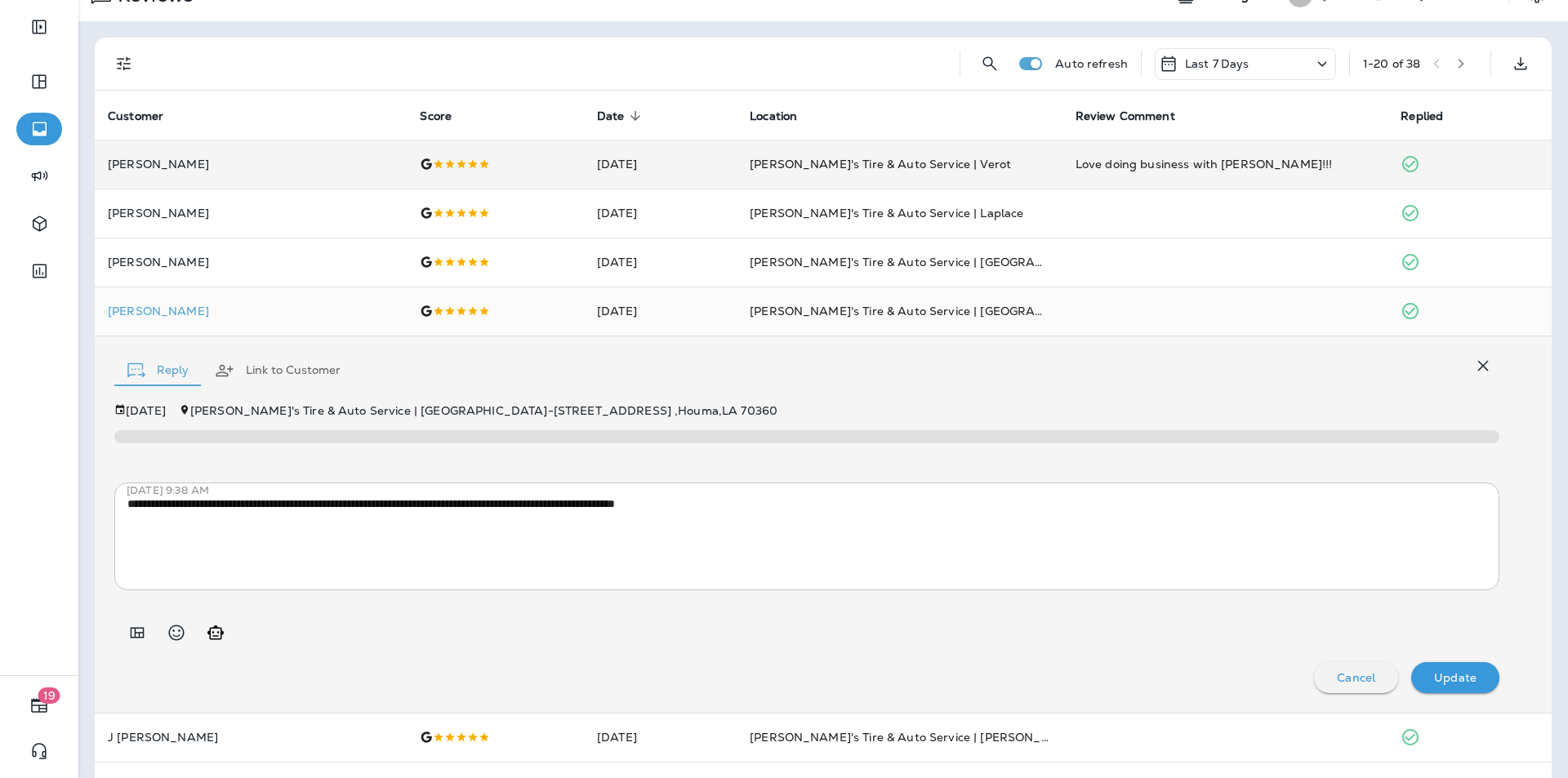
click at [1478, 366] on icon "button" at bounding box center [1483, 366] width 11 height 11
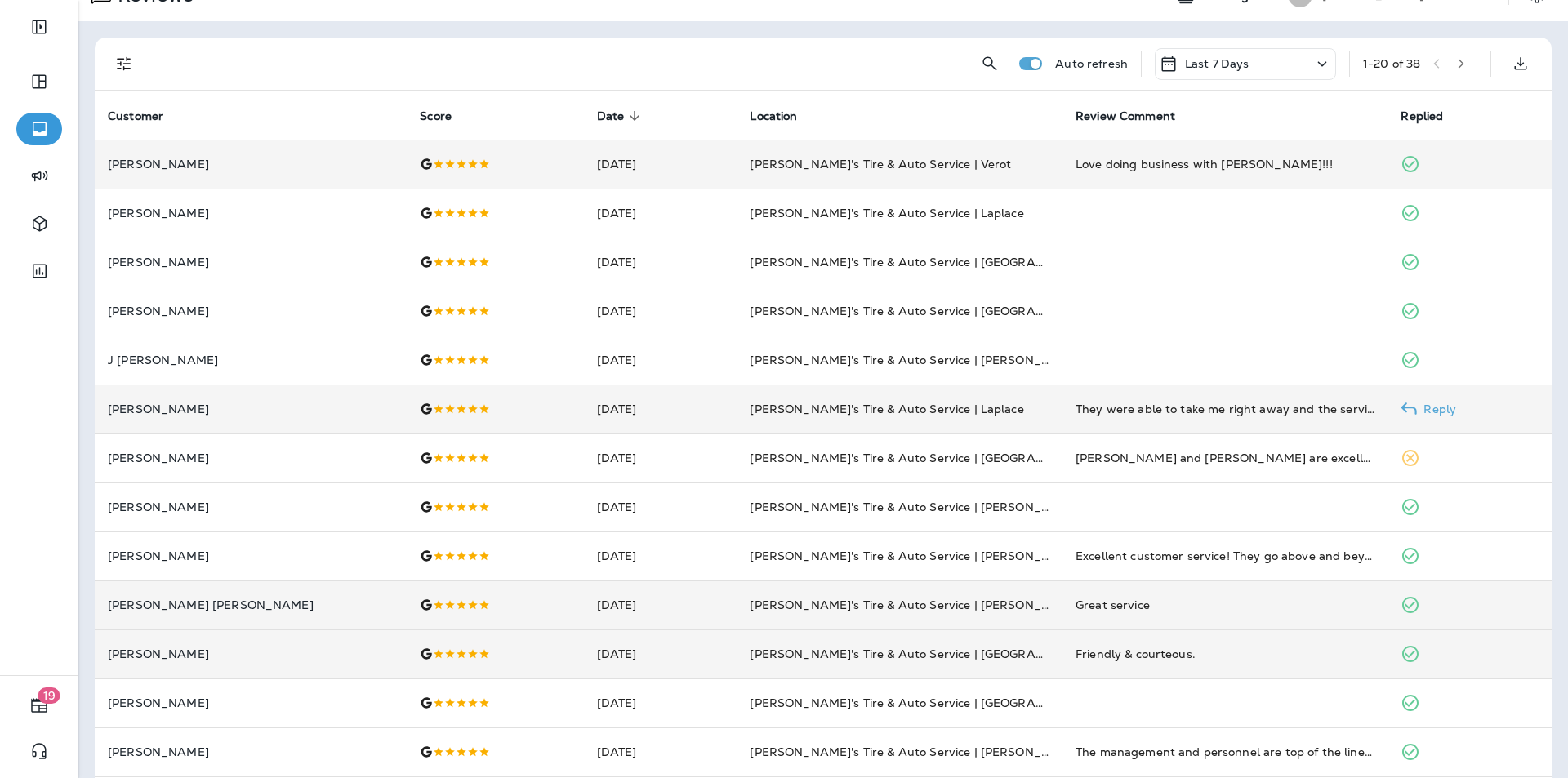
click at [1420, 409] on p "Reply" at bounding box center [1436, 409] width 39 height 13
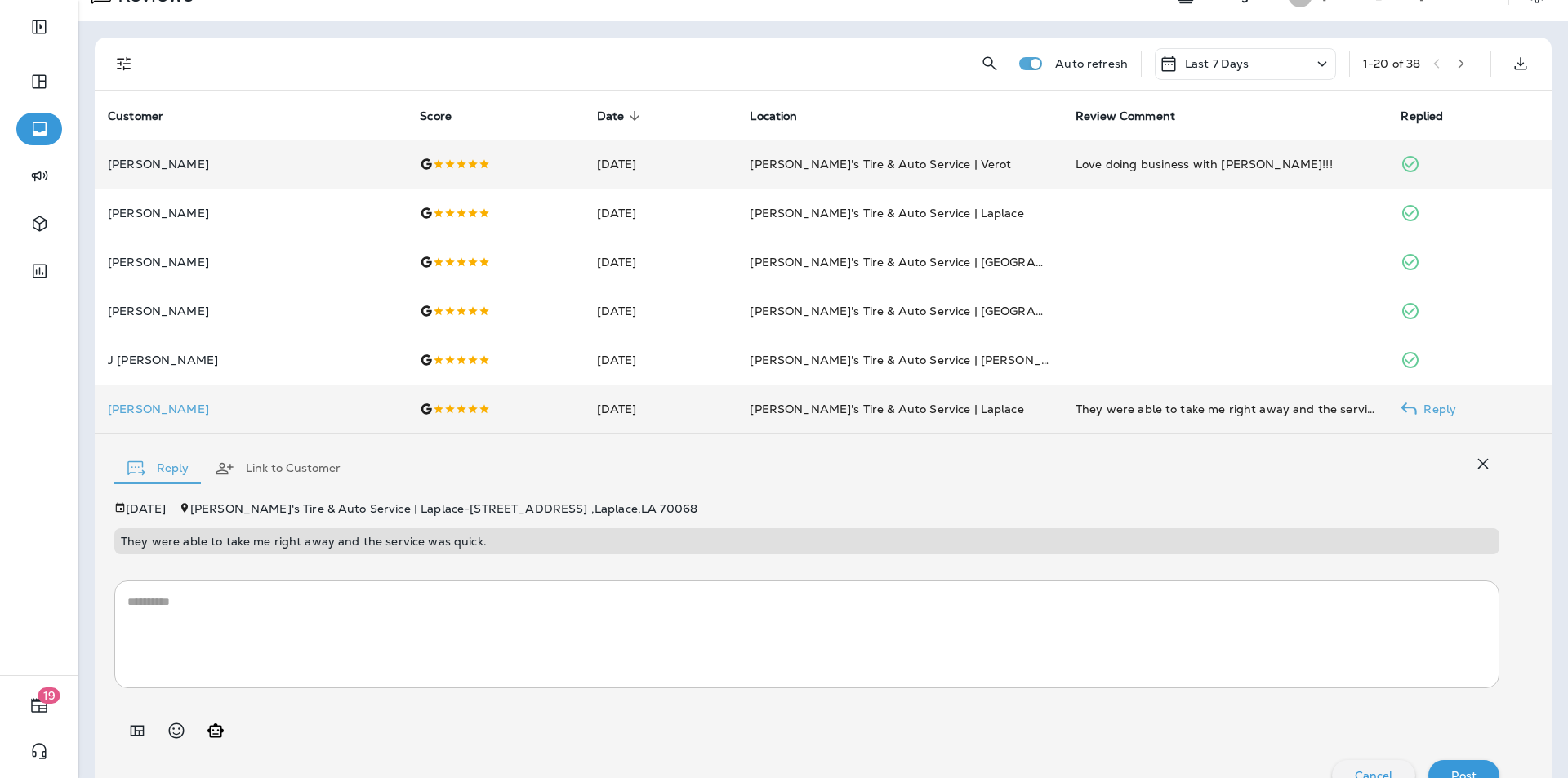
scroll to position [64, 0]
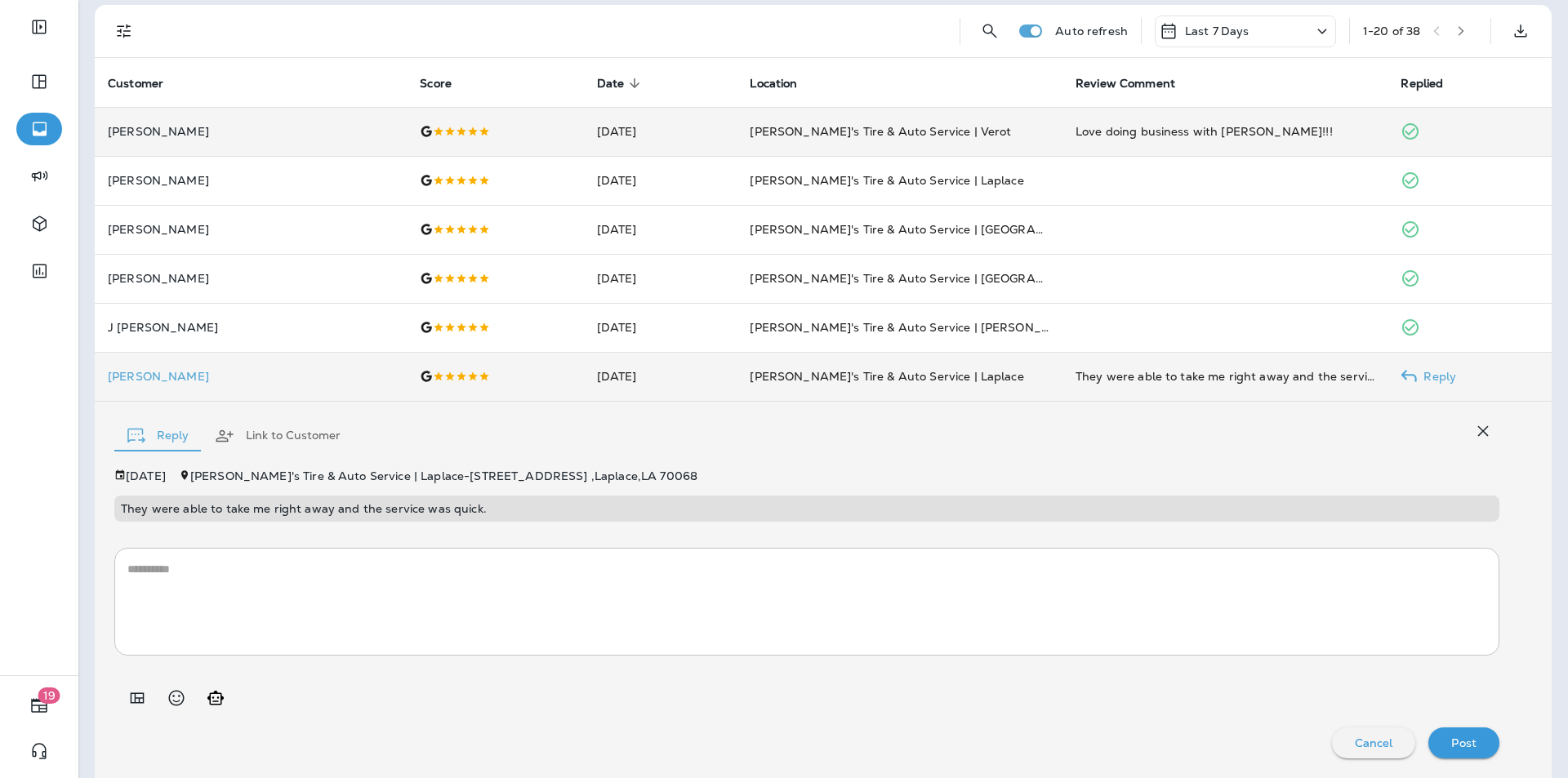
click at [213, 702] on icon "Generate AI response" at bounding box center [216, 699] width 20 height 20
type textarea "**********"
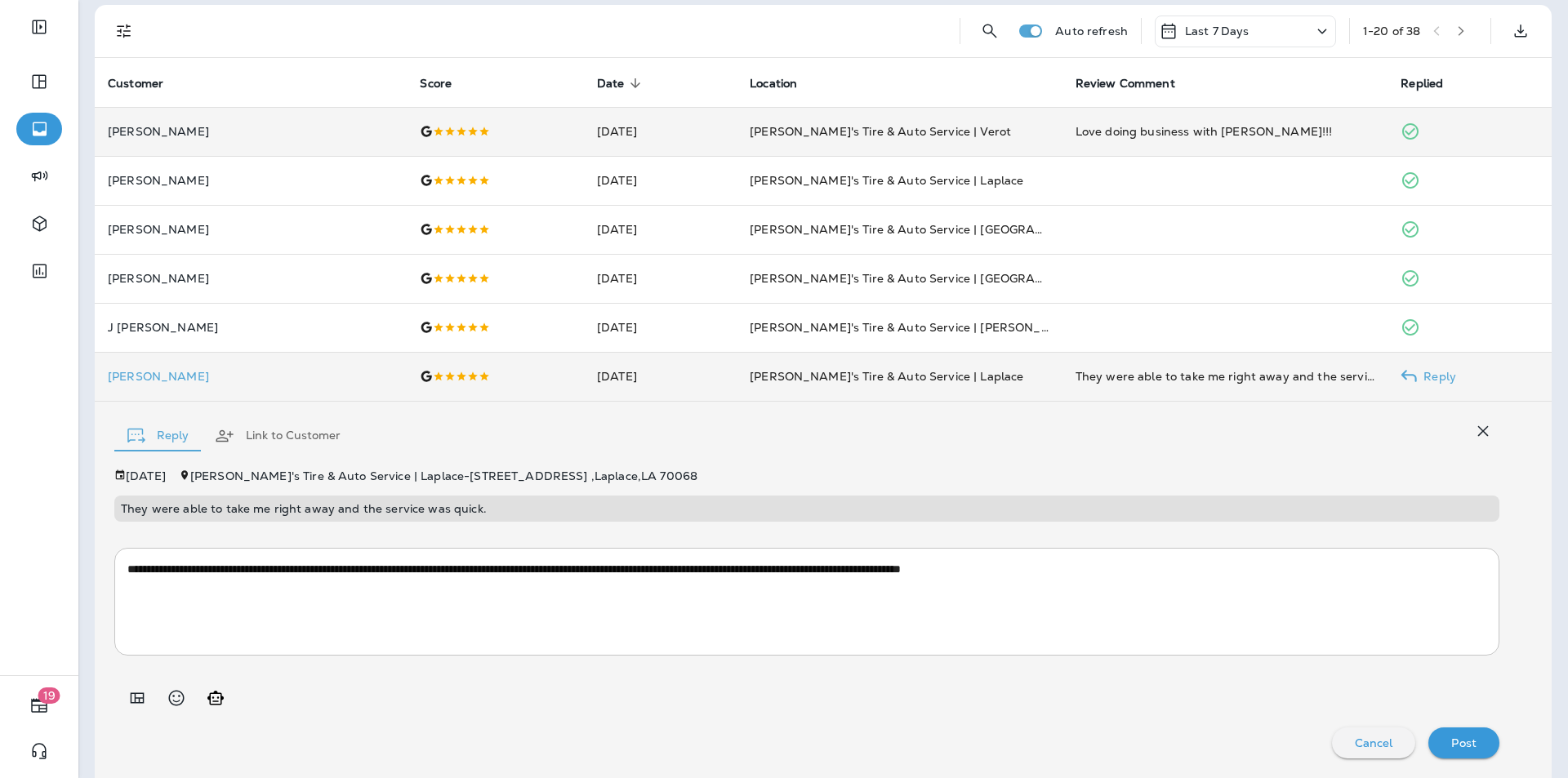
click at [1453, 742] on p "Post" at bounding box center [1464, 743] width 26 height 13
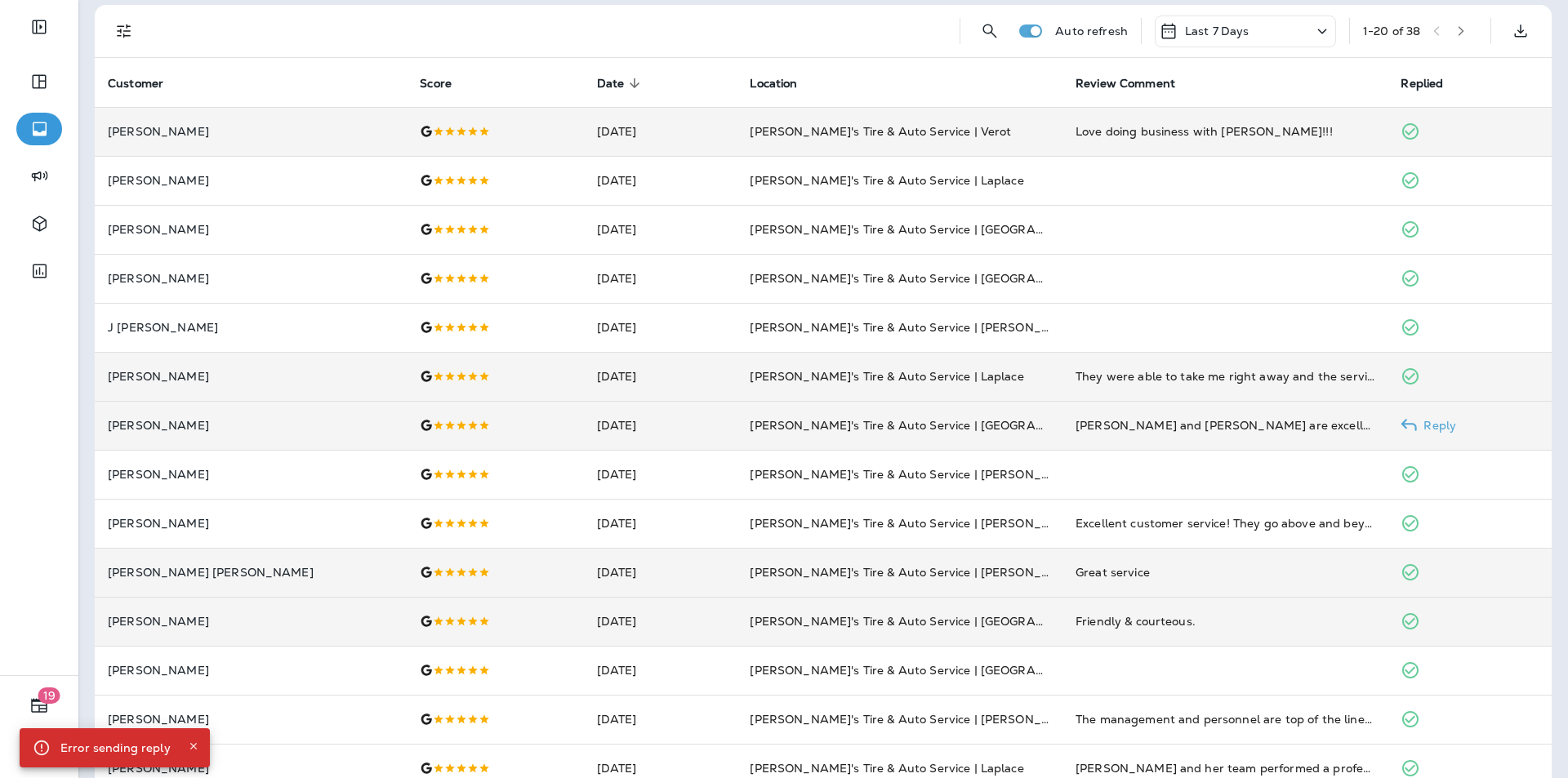
click at [1416, 421] on p "Reply" at bounding box center [1436, 425] width 39 height 13
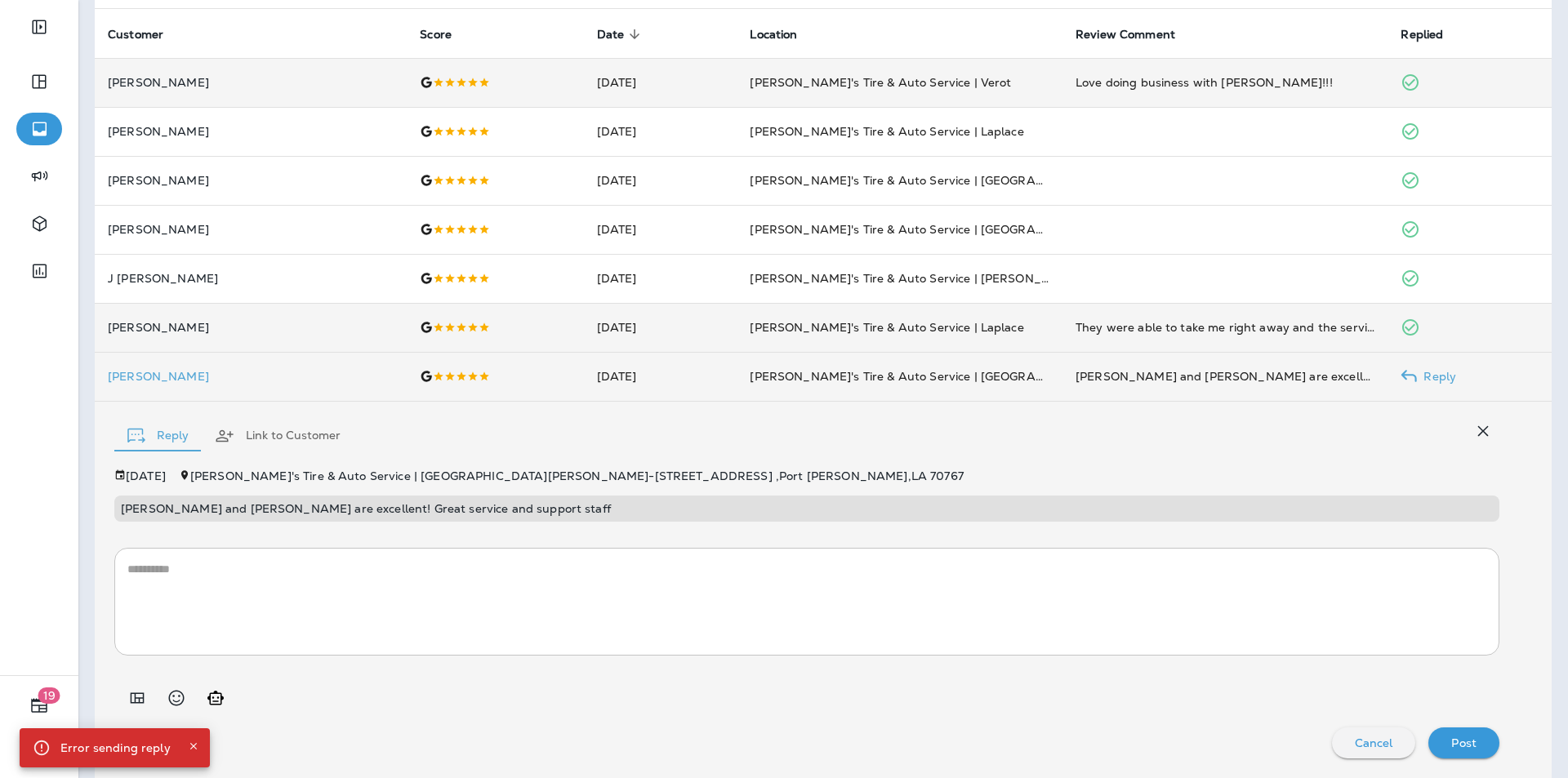
click at [214, 697] on icon "Generate AI response" at bounding box center [216, 699] width 20 height 20
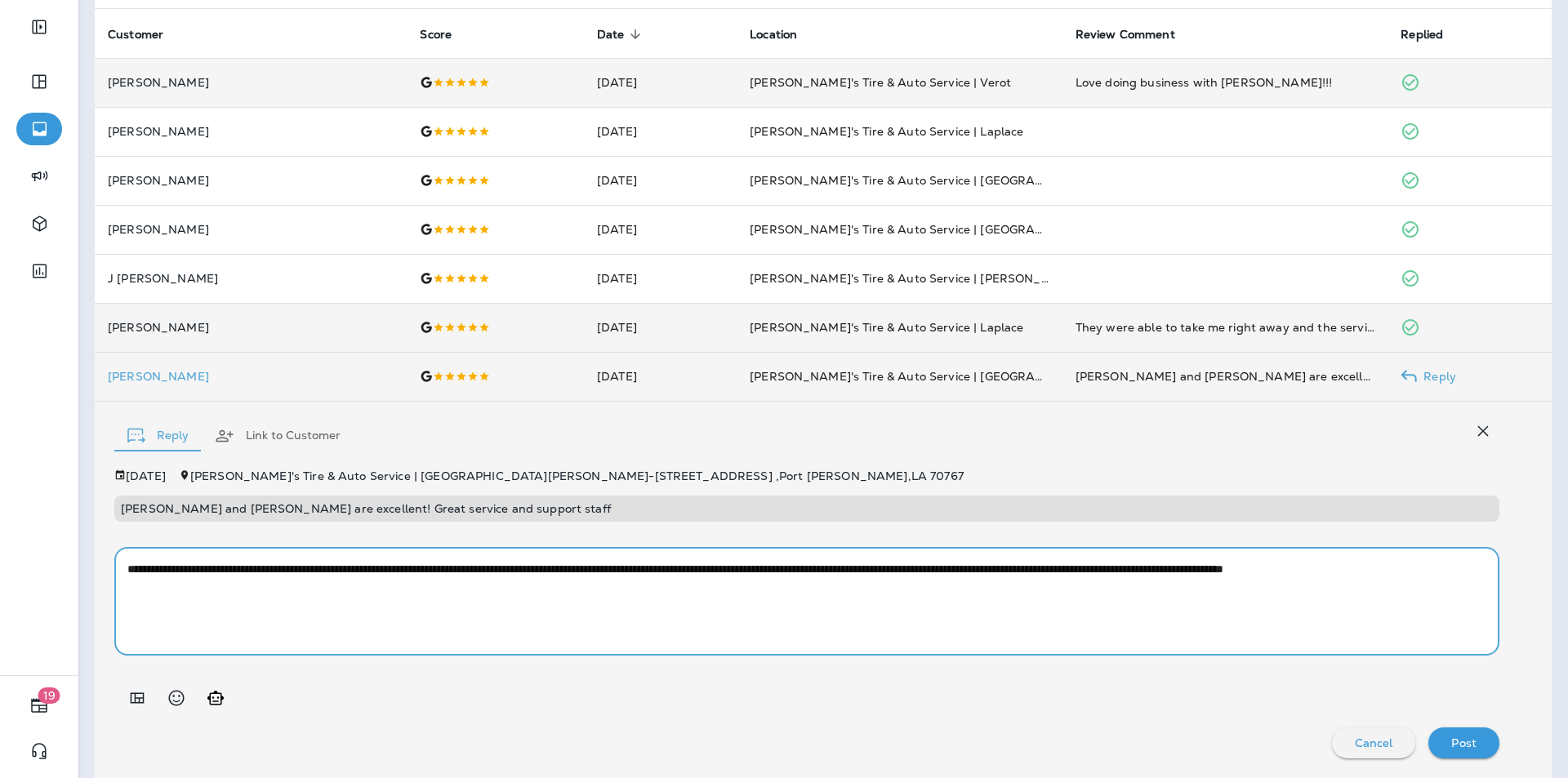
click at [1065, 562] on textarea "**********" at bounding box center [801, 602] width 1347 height 82
type textarea "**********"
click at [1462, 740] on p "Post" at bounding box center [1464, 743] width 26 height 13
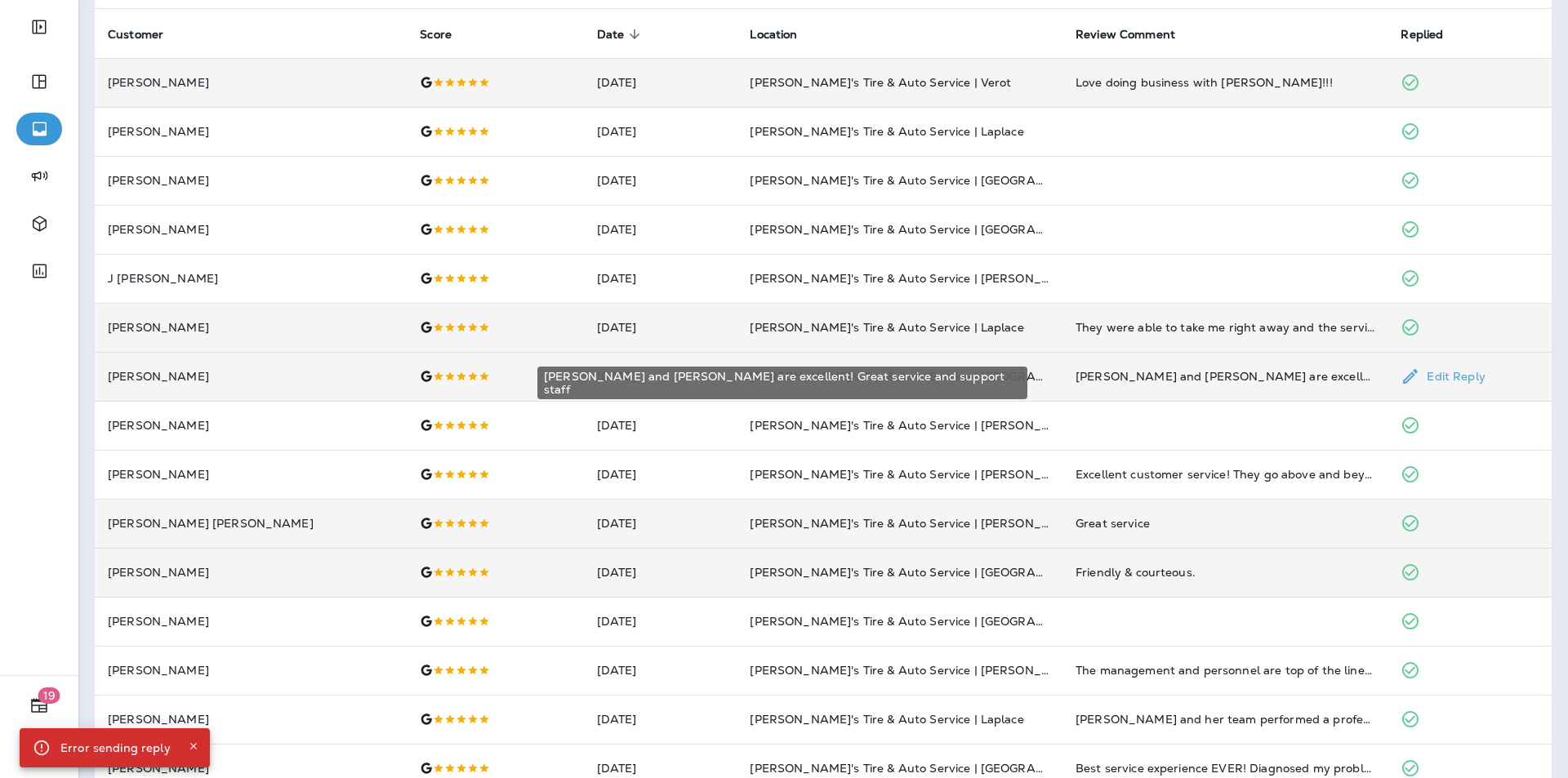
click at [1187, 372] on div "[PERSON_NAME] and [PERSON_NAME] are excellent! Great service and support staff" at bounding box center [1225, 377] width 300 height 17
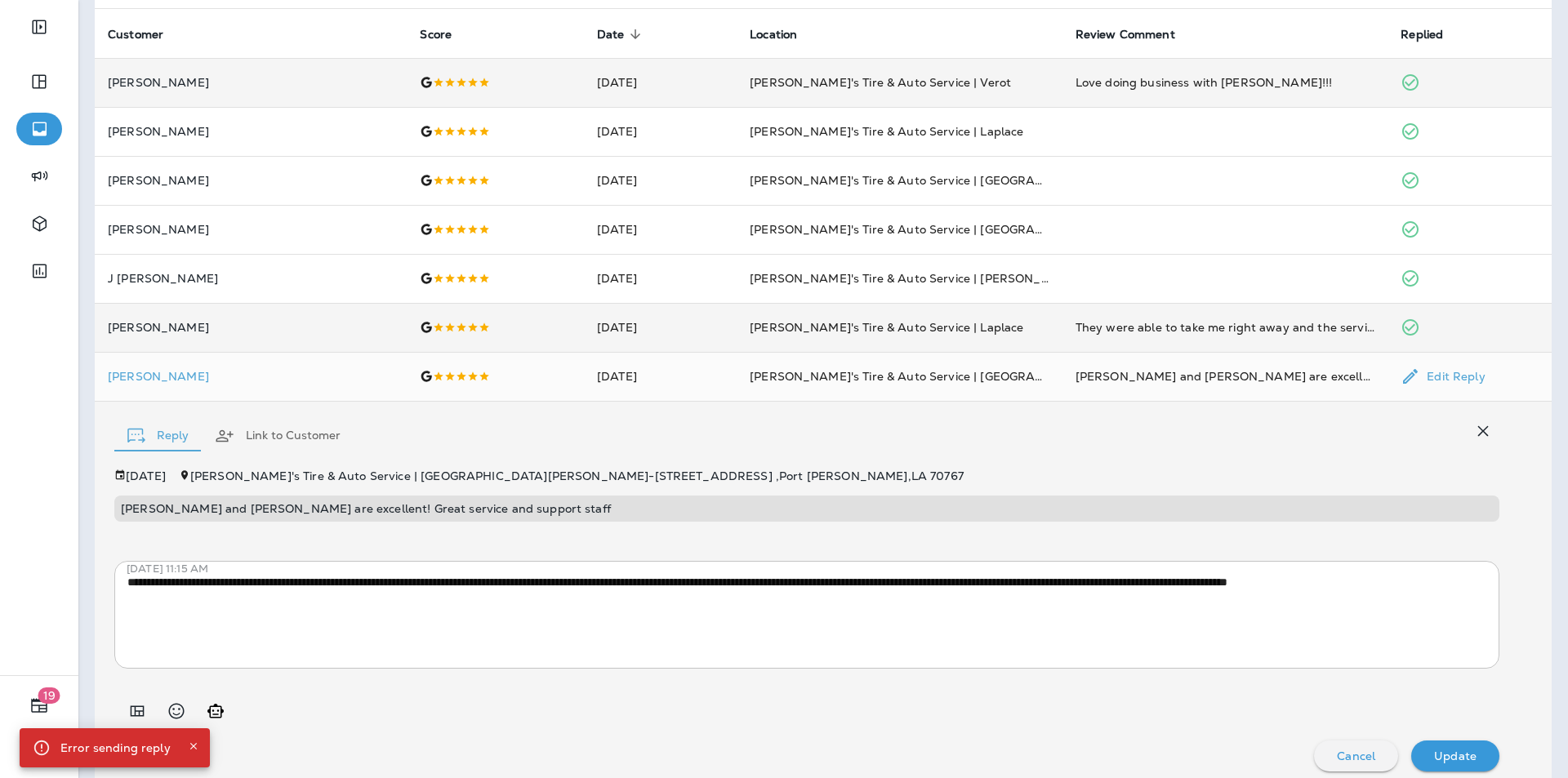
scroll to position [126, 0]
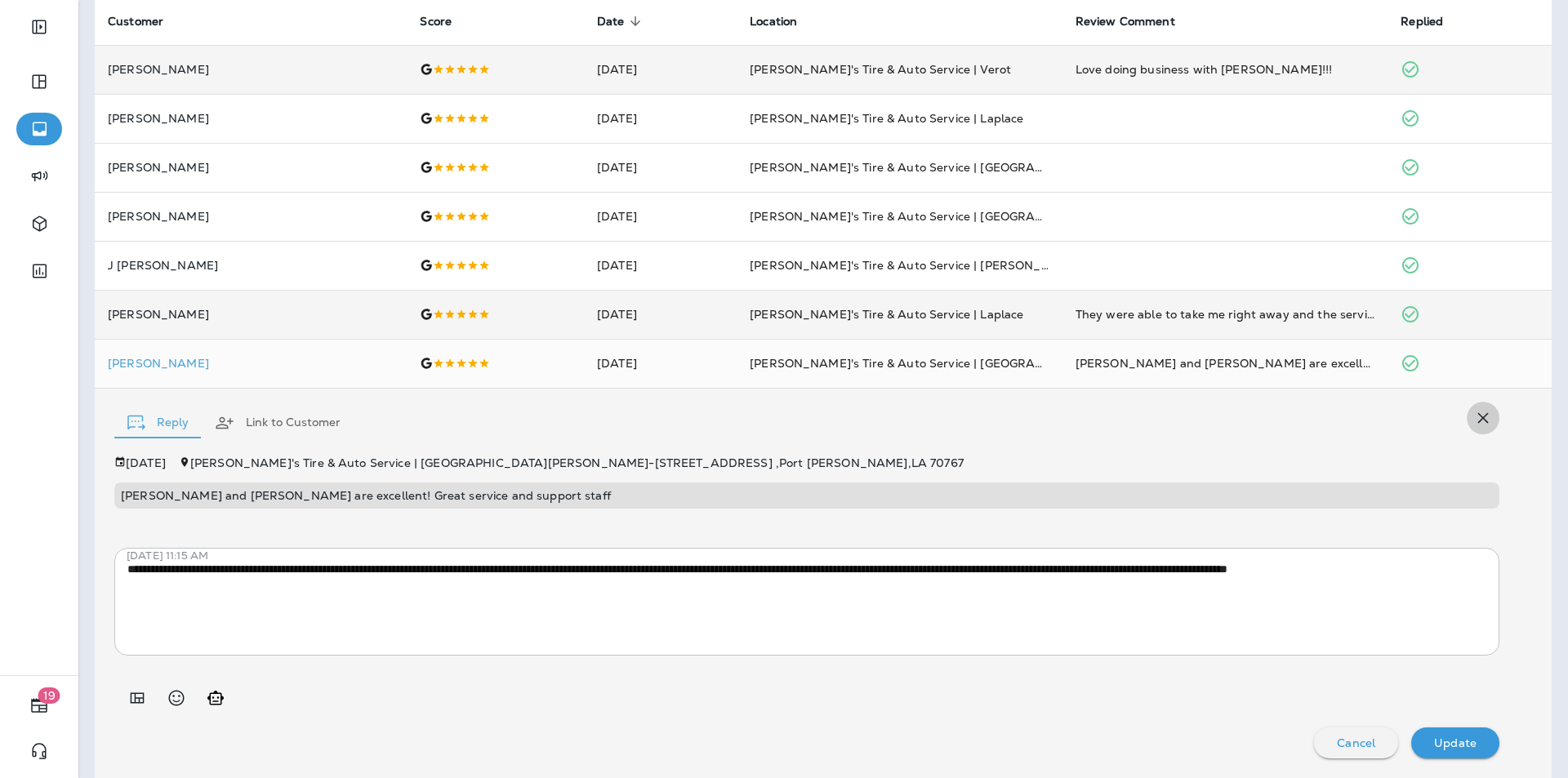
click at [1474, 419] on icon "button" at bounding box center [1483, 418] width 20 height 20
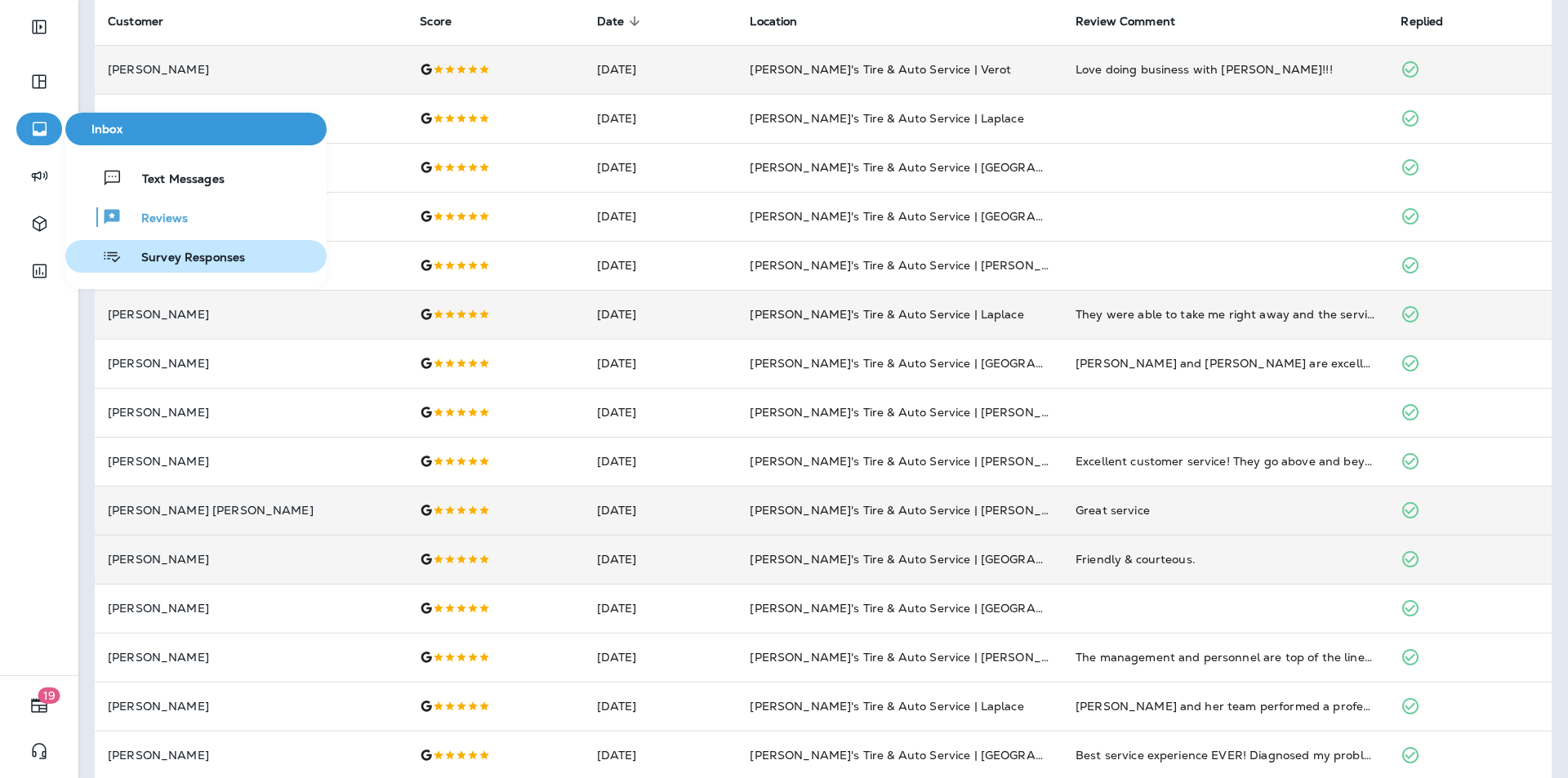
click at [162, 252] on span "Survey Responses" at bounding box center [183, 258] width 123 height 16
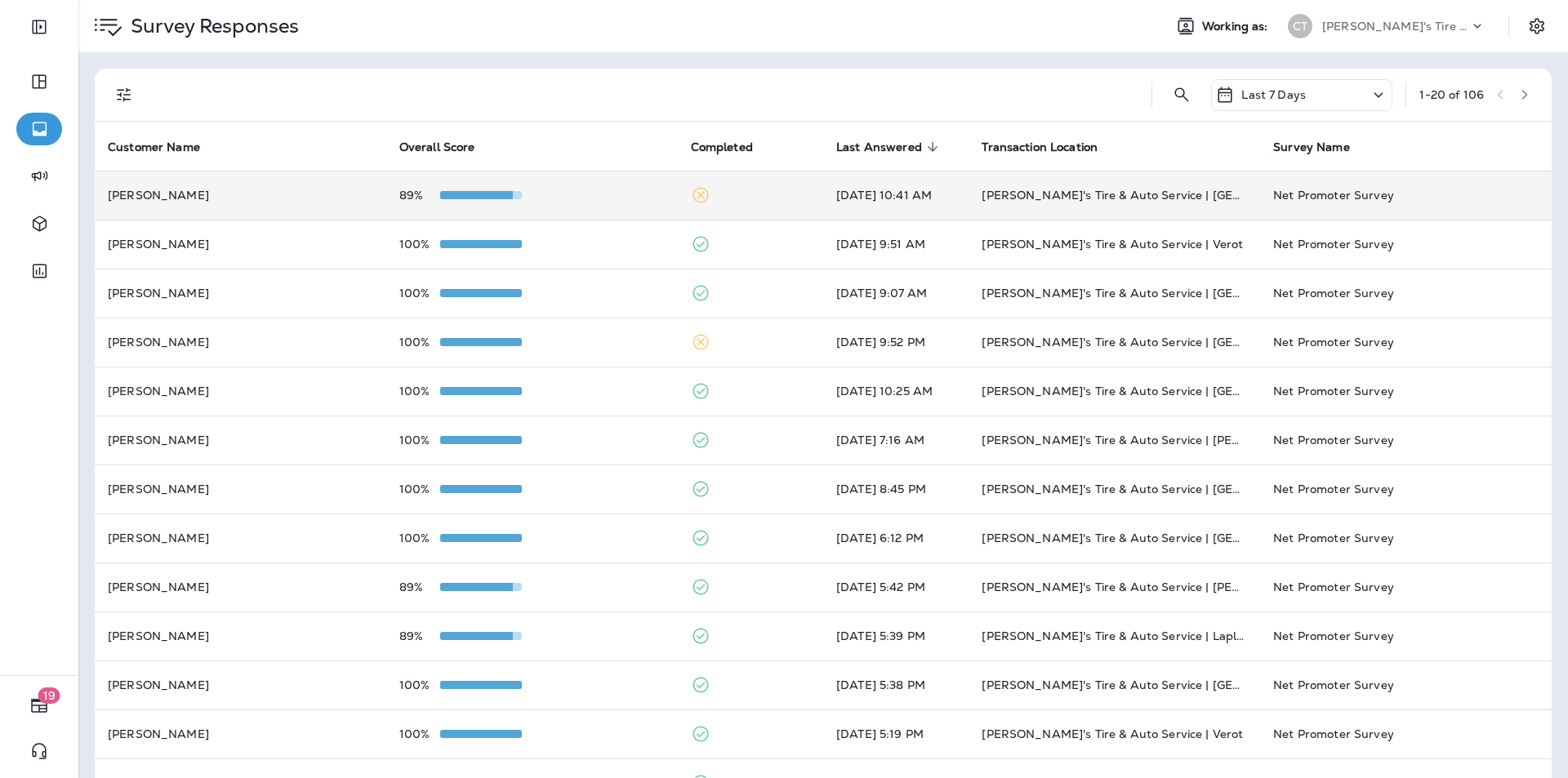
click at [600, 192] on div "89%" at bounding box center [531, 195] width 266 height 13
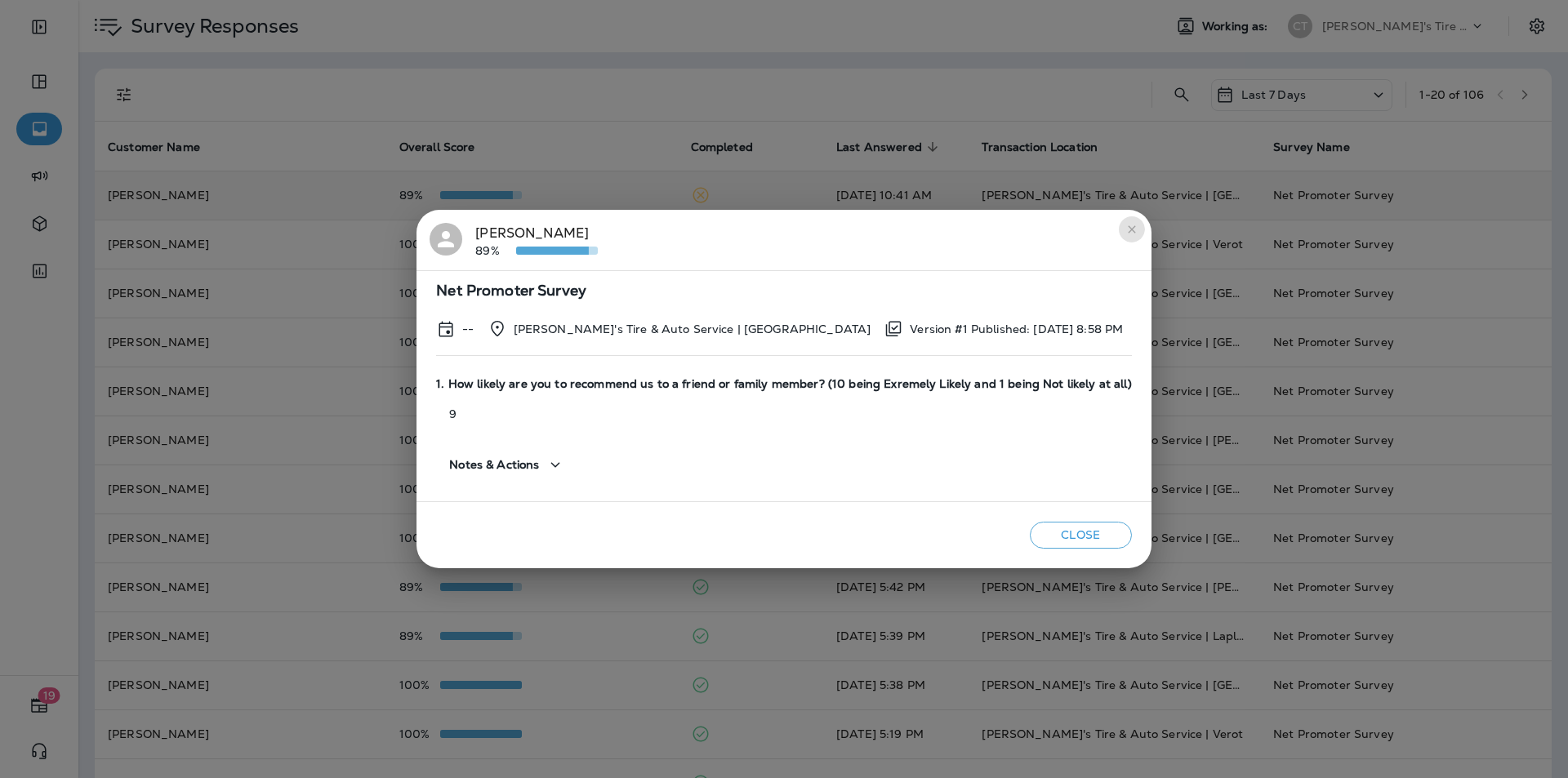
click at [1129, 228] on button "close" at bounding box center [1132, 229] width 26 height 26
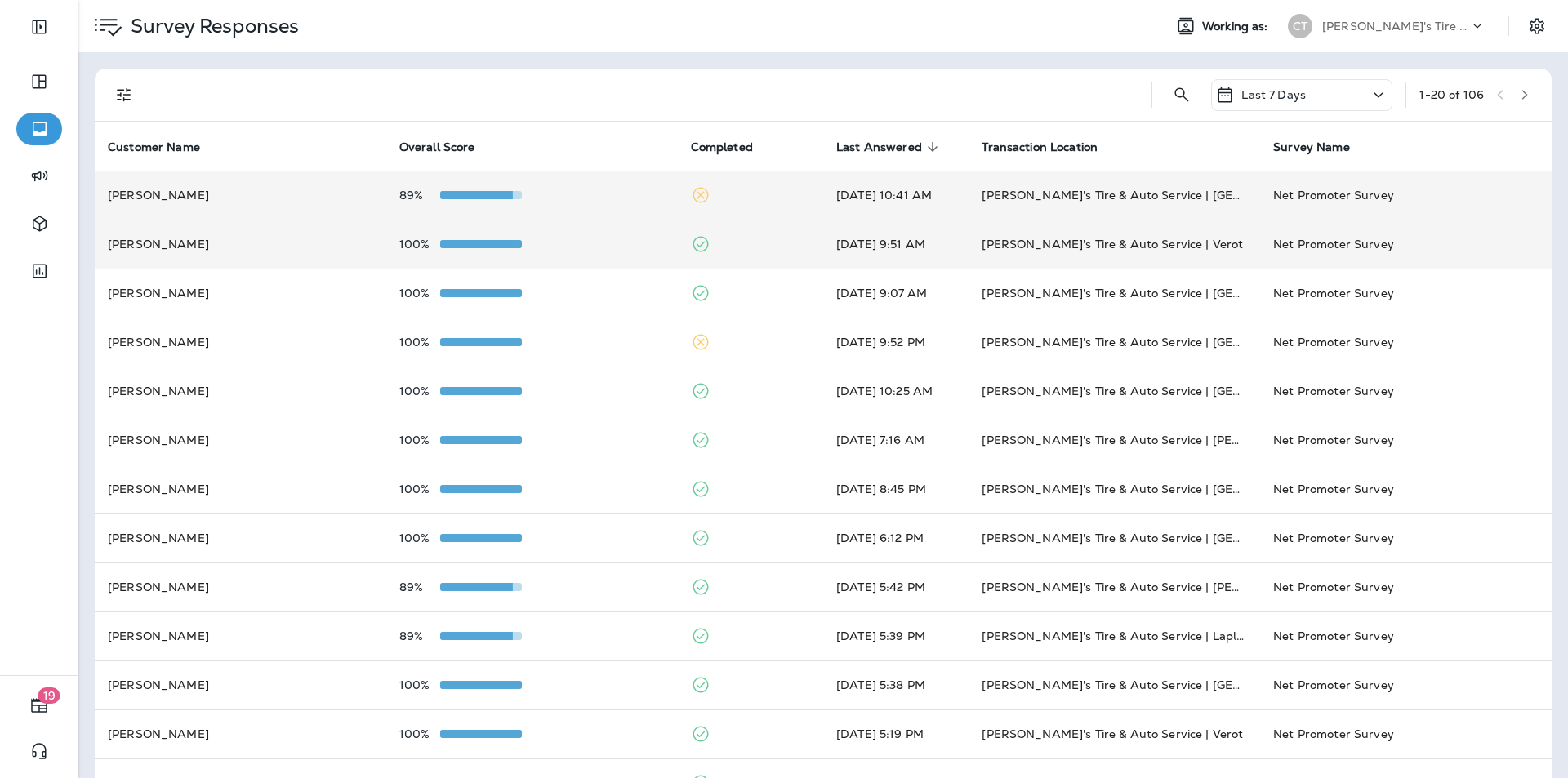
click at [601, 247] on div "100%" at bounding box center [531, 244] width 266 height 13
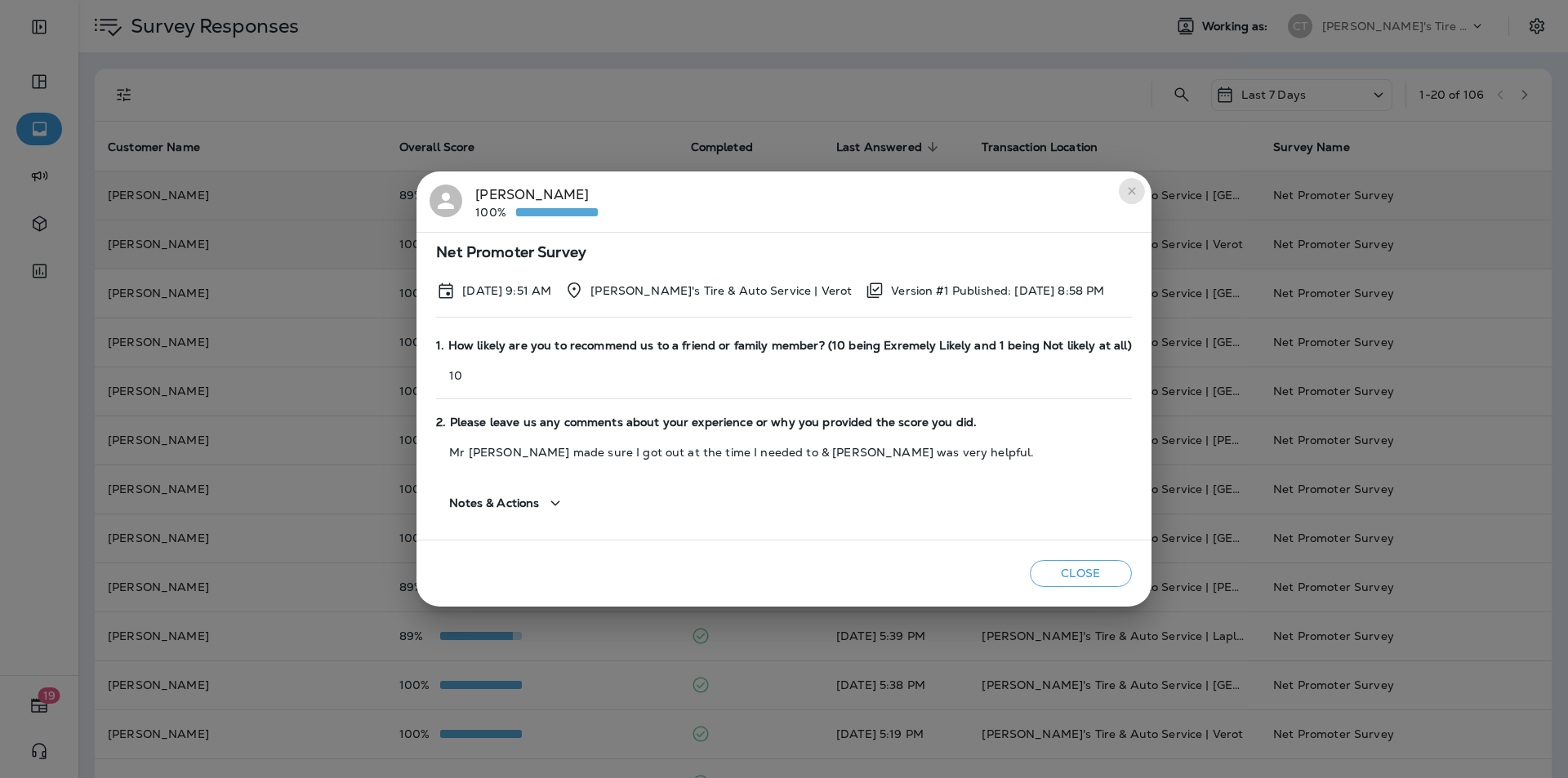
click at [1118, 190] on button "close" at bounding box center [1132, 191] width 26 height 26
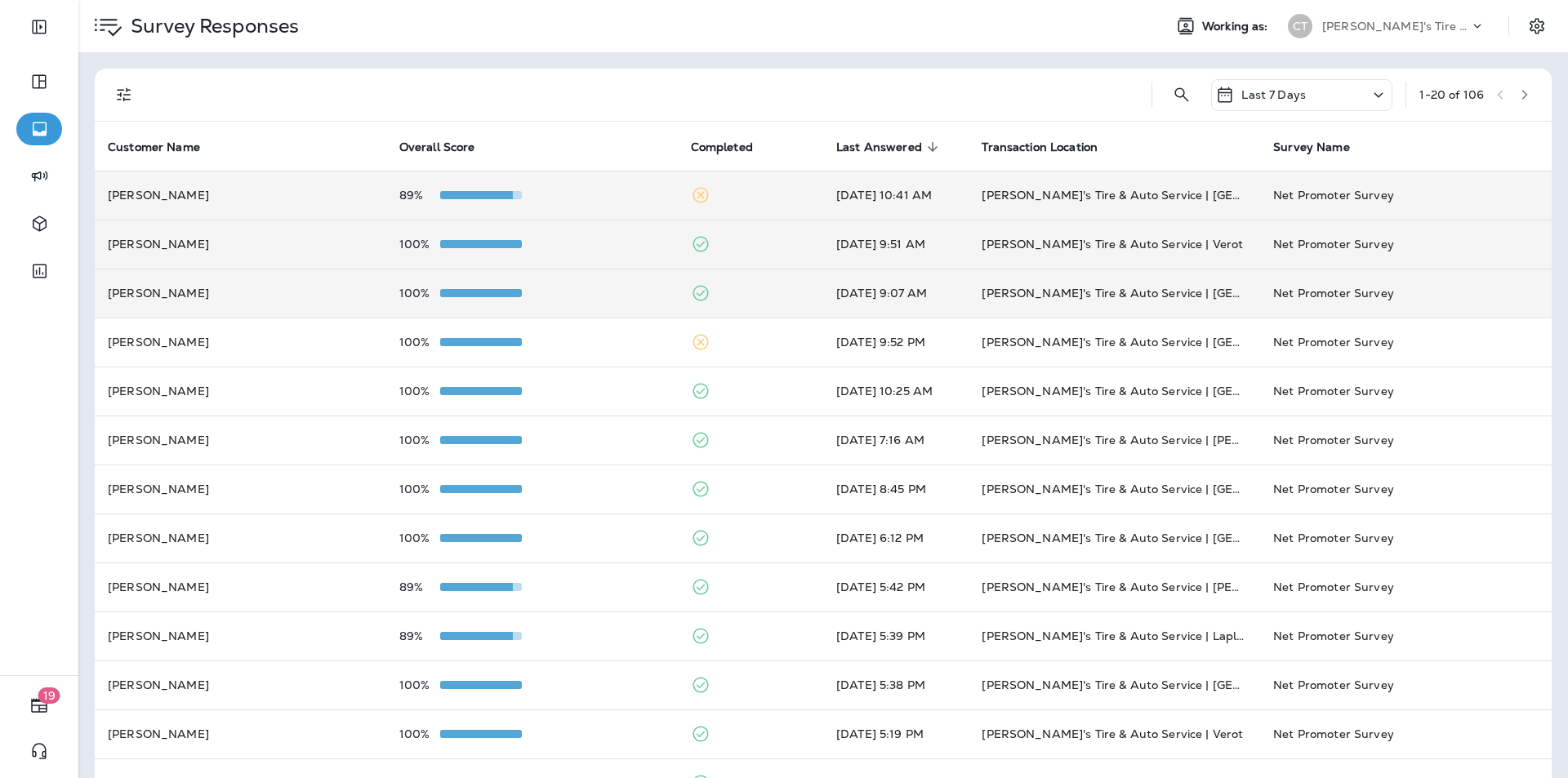
click at [745, 291] on td at bounding box center [751, 293] width 146 height 49
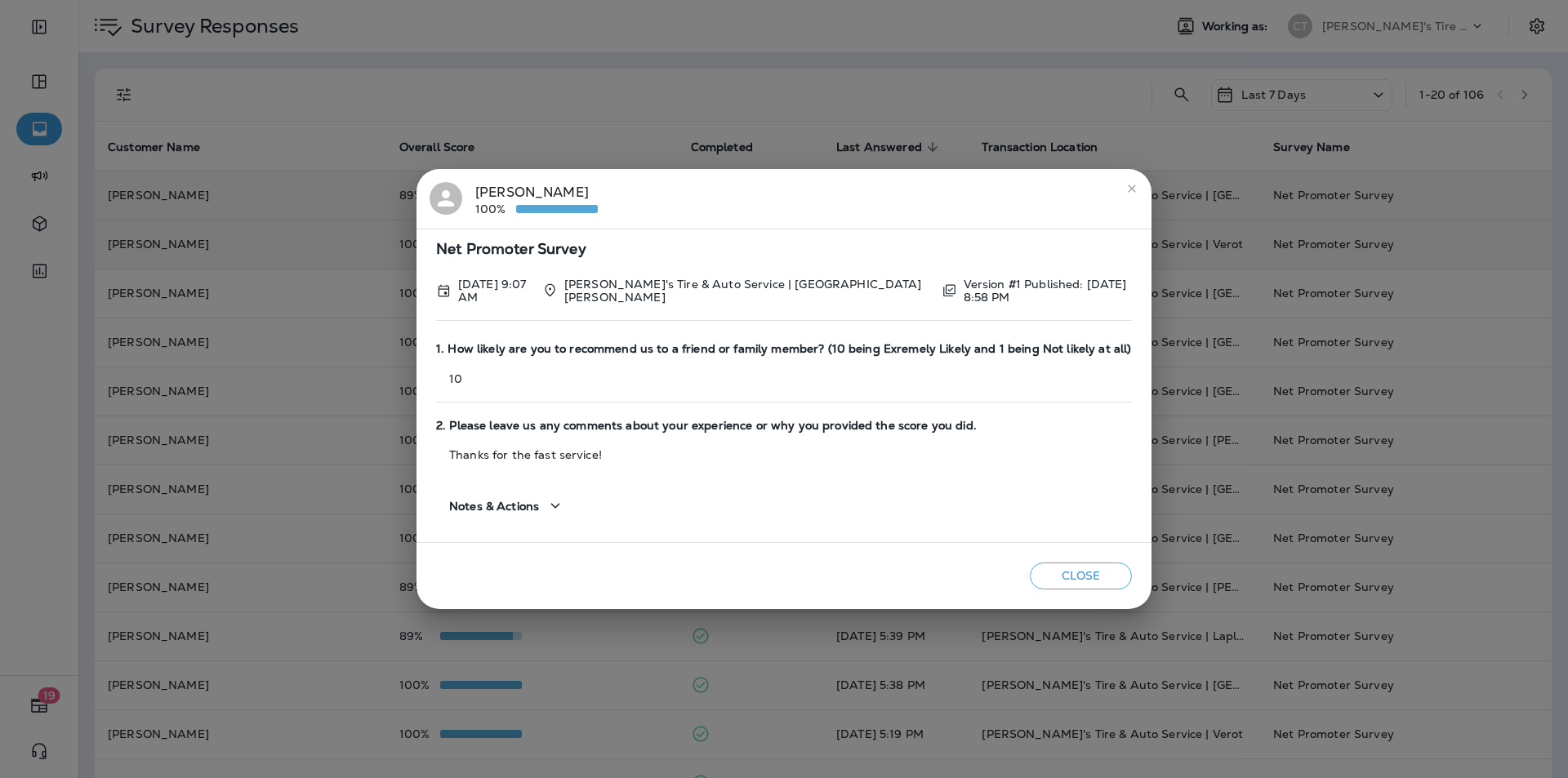
click at [1129, 192] on icon "close" at bounding box center [1131, 188] width 7 height 7
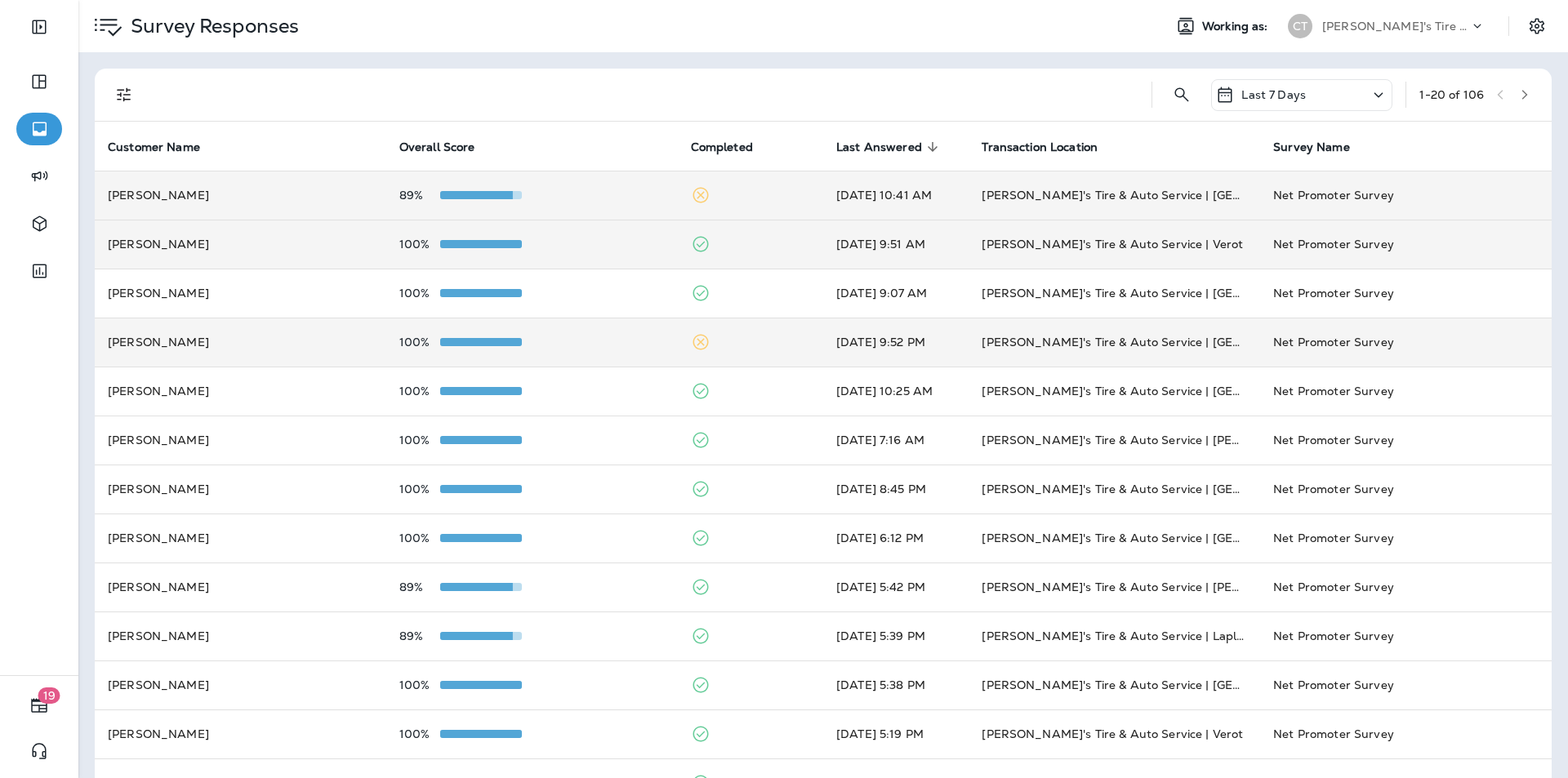
click at [773, 346] on td at bounding box center [751, 342] width 146 height 49
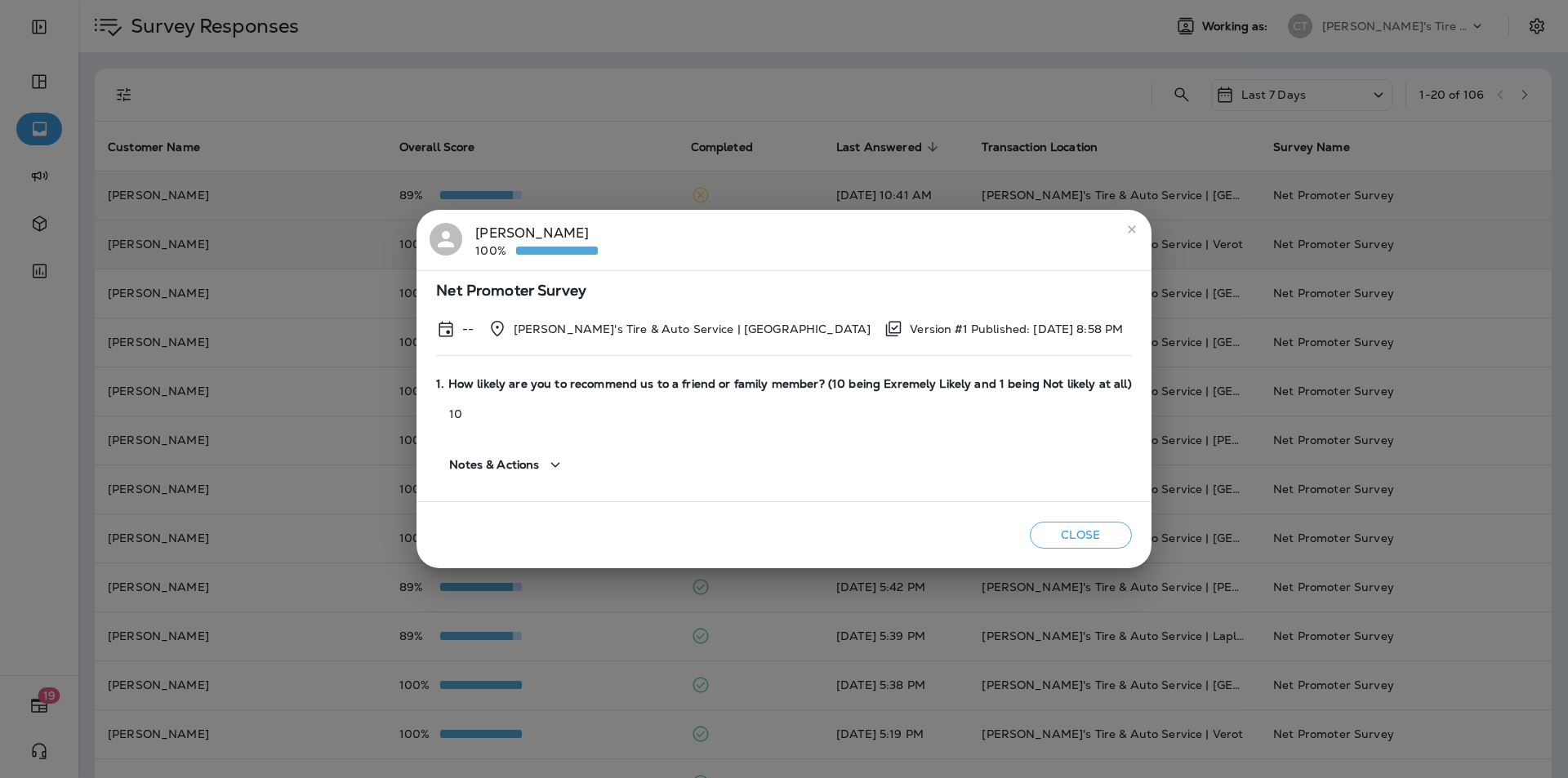
click at [1125, 227] on icon "close" at bounding box center [1132, 229] width 13 height 13
